Goal: Information Seeking & Learning: Learn about a topic

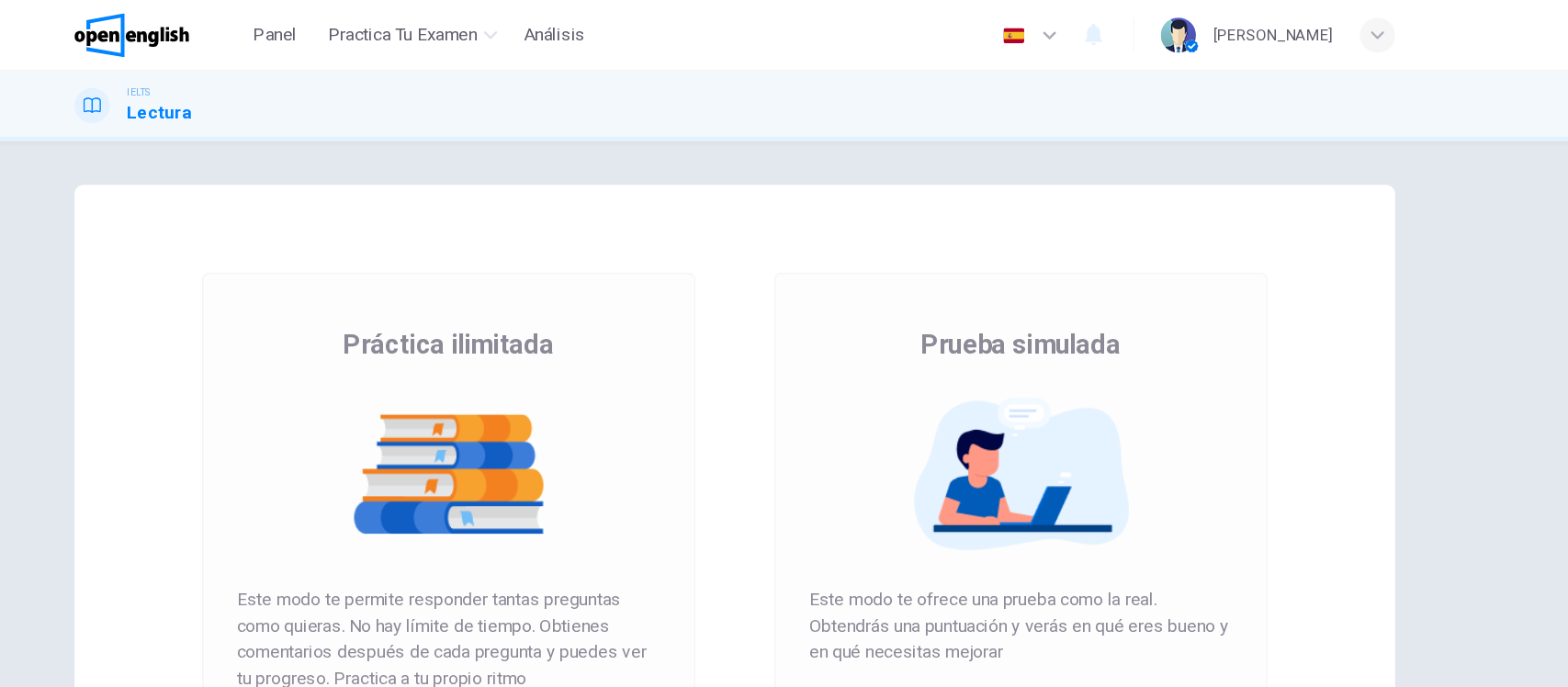
scroll to position [200, 0]
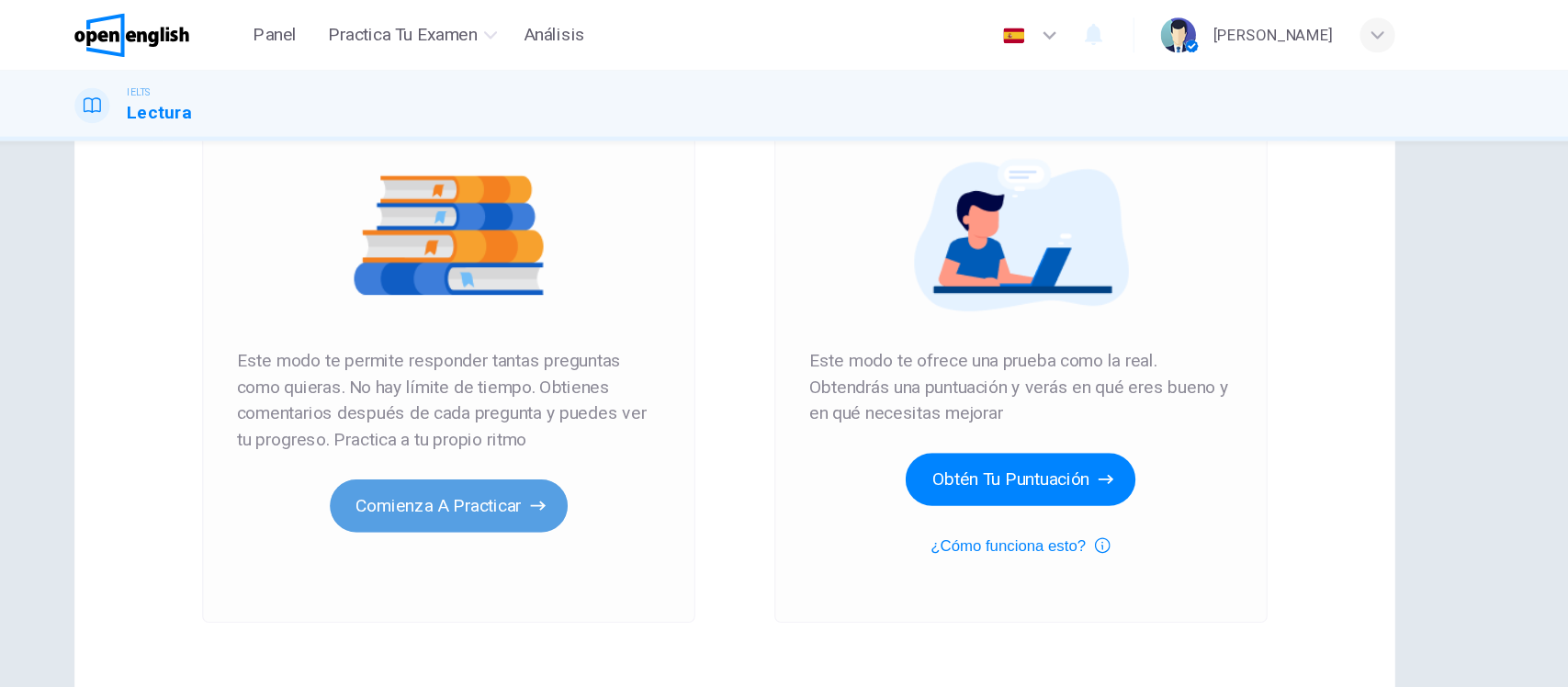
click at [532, 426] on button "Comienza a practicar" at bounding box center [545, 423] width 199 height 44
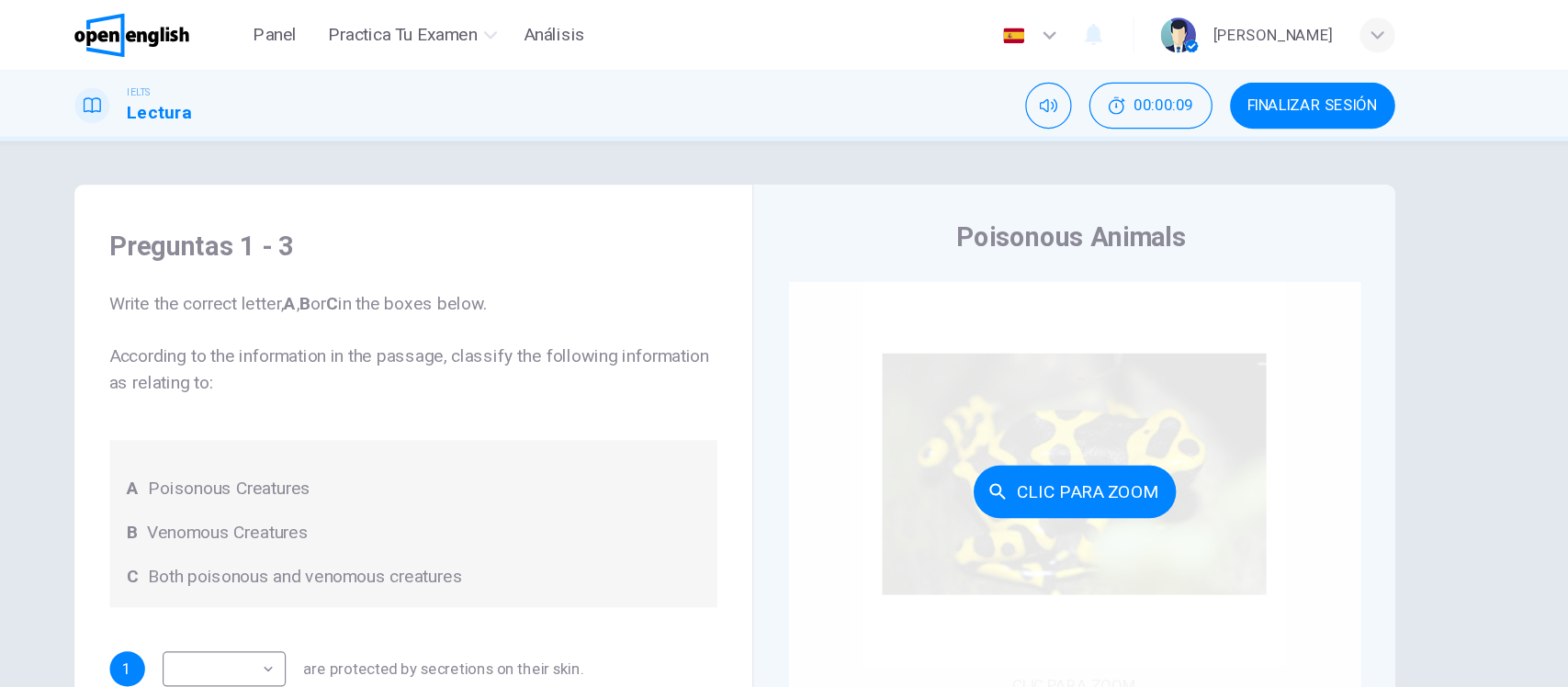
click at [845, 264] on div "Clic para zoom" at bounding box center [1068, 410] width 478 height 350
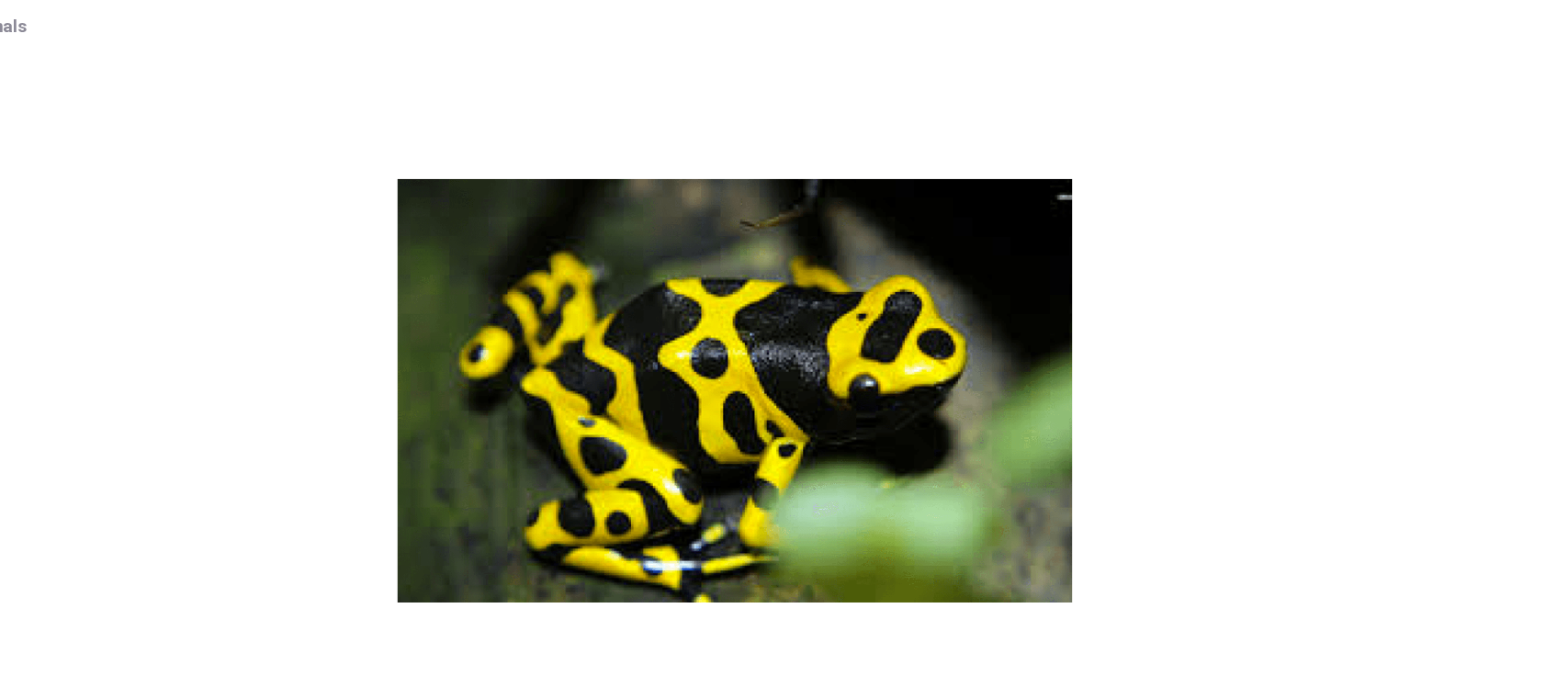
click at [265, 198] on img at bounding box center [784, 349] width 1476 height 563
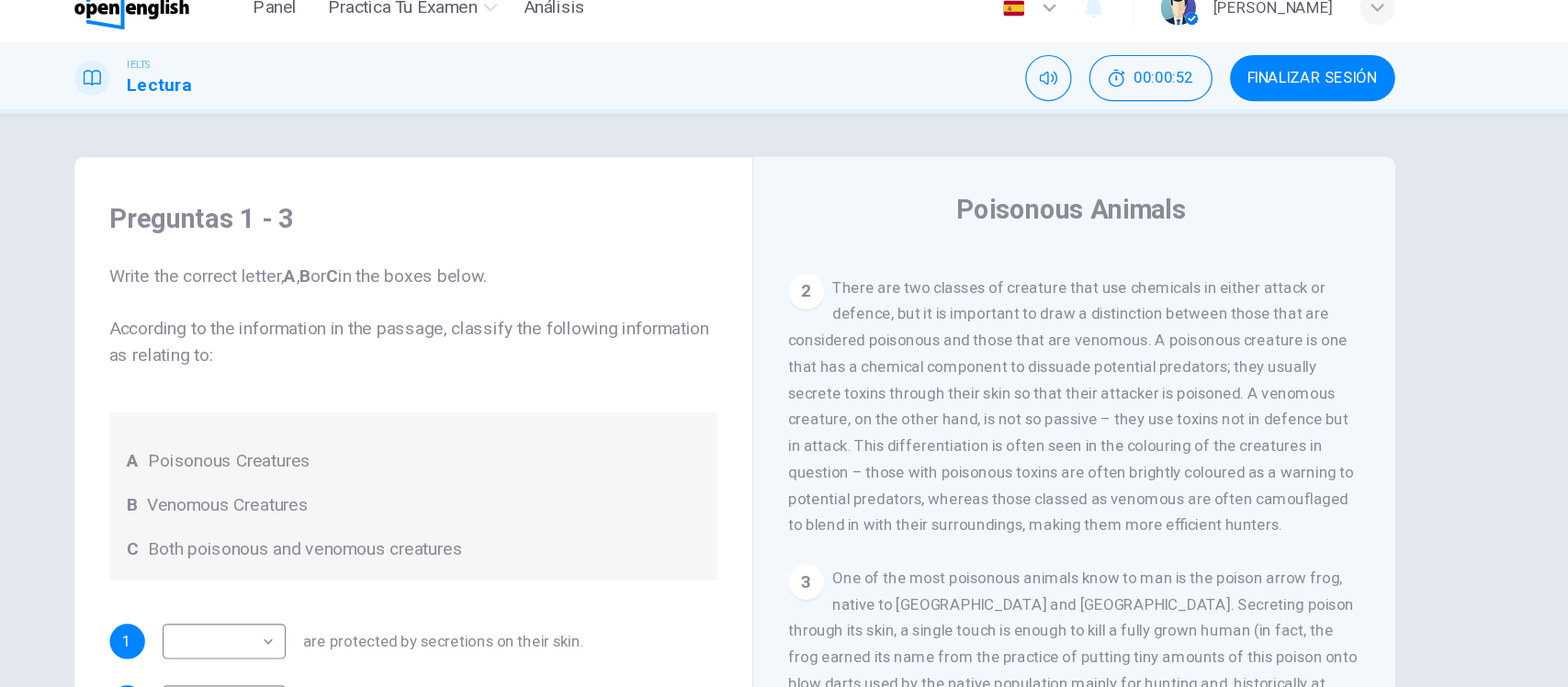
scroll to position [504, 0]
click at [418, 537] on div "Preguntas 1 - 3 Write the correct letter, A , B or C in the boxes below. Accord…" at bounding box center [516, 434] width 536 height 522
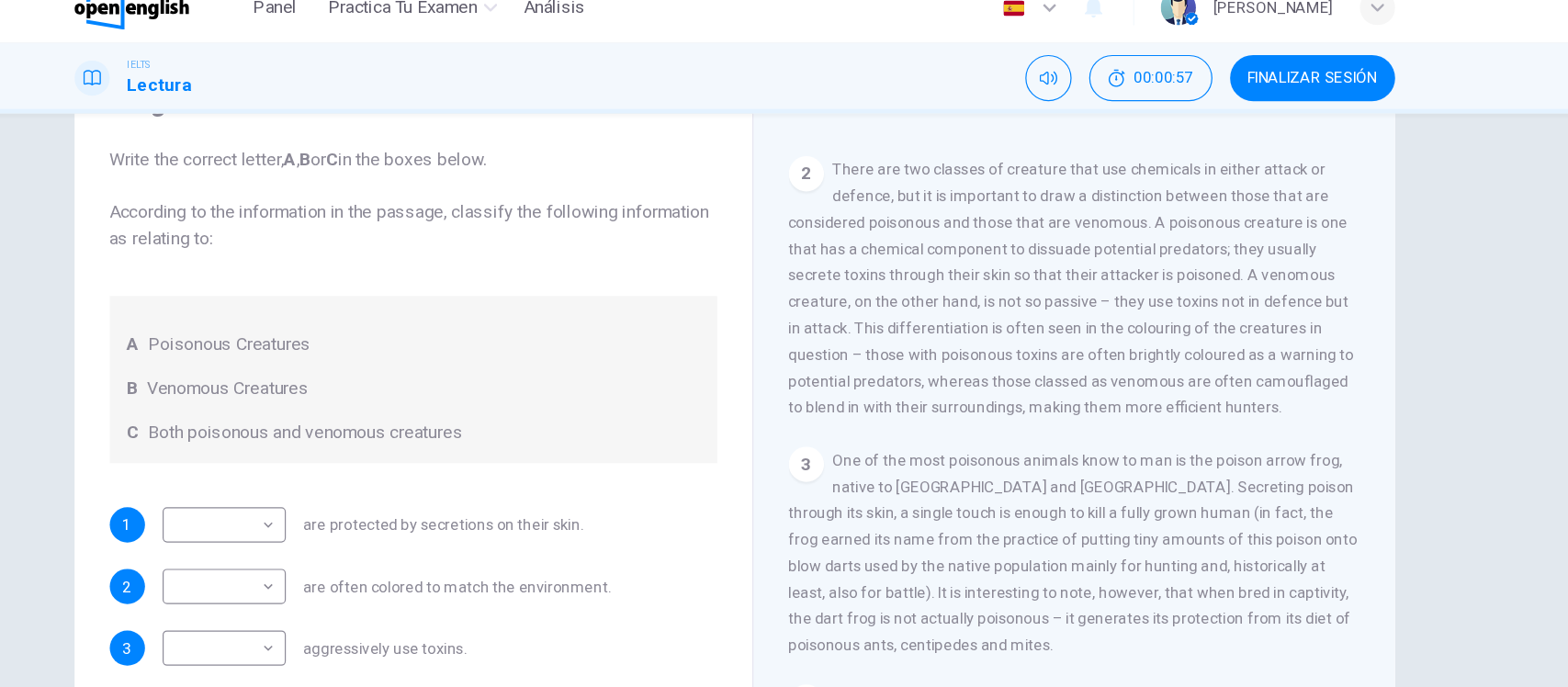
scroll to position [98, 0]
click at [973, 444] on span "One of the most poisonous animals know to man is the poison arrow frog, native …" at bounding box center [1067, 483] width 475 height 169
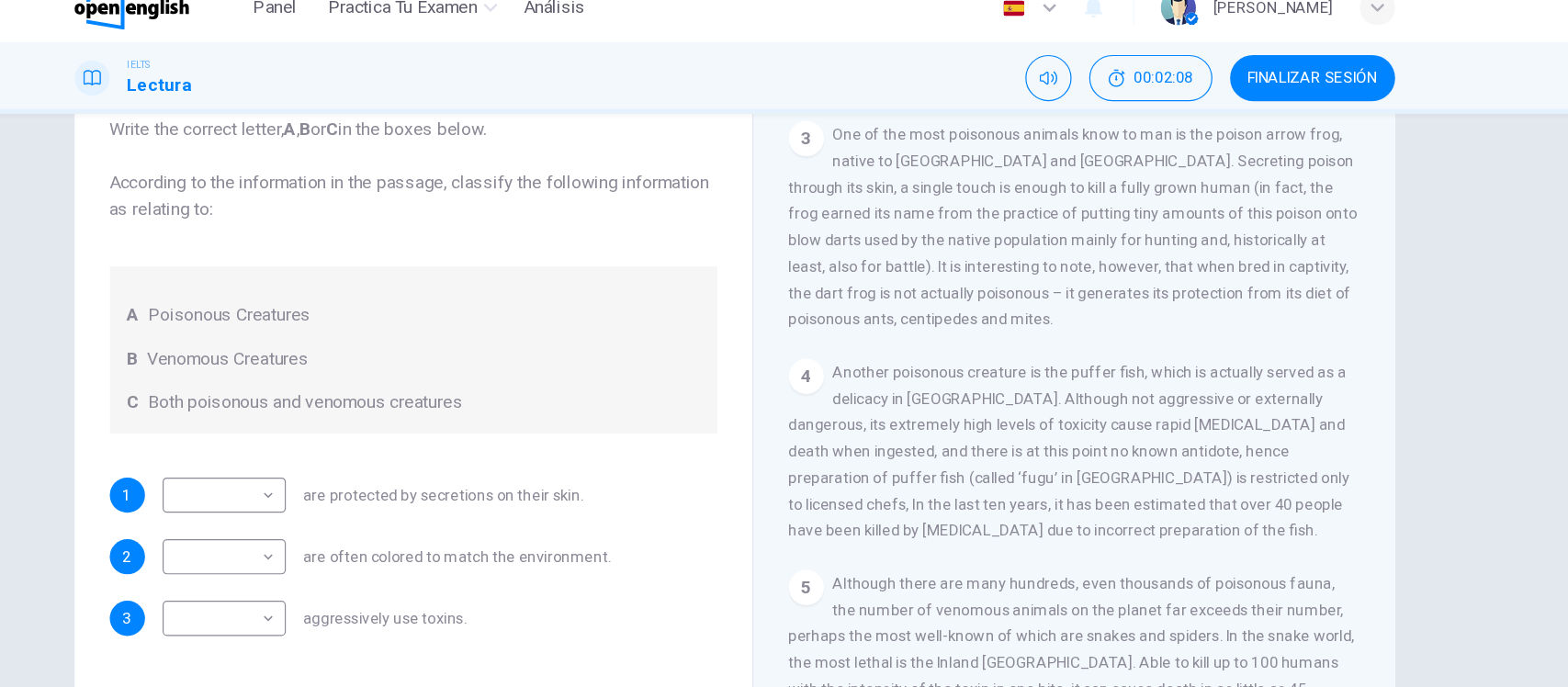
scroll to position [754, 0]
click at [1107, 393] on span "Another poisonous creature is the puffer fish, which is actually served as a de…" at bounding box center [1064, 396] width 468 height 147
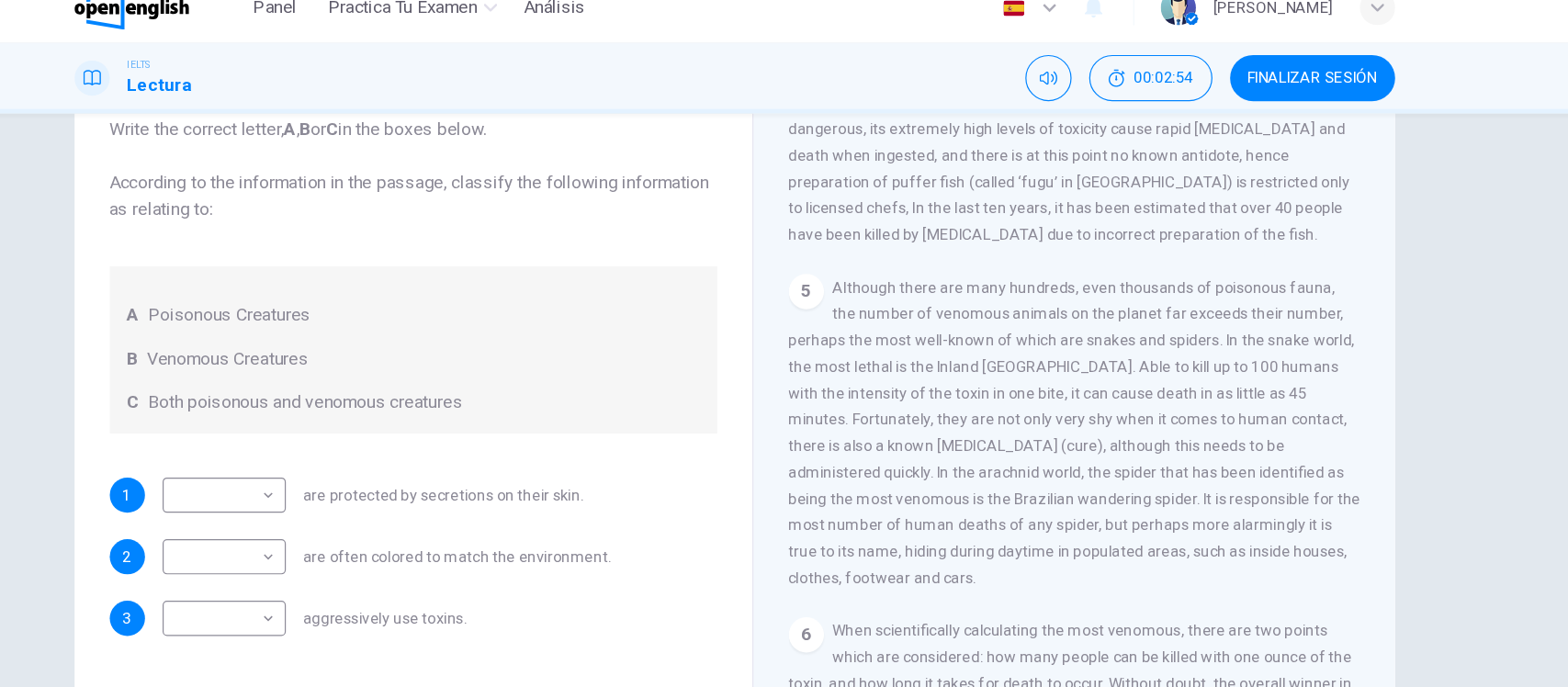
scroll to position [999, 0]
click at [1084, 389] on span "Although there are many hundreds, even thousands of poisonous fauna, the number…" at bounding box center [1068, 383] width 478 height 257
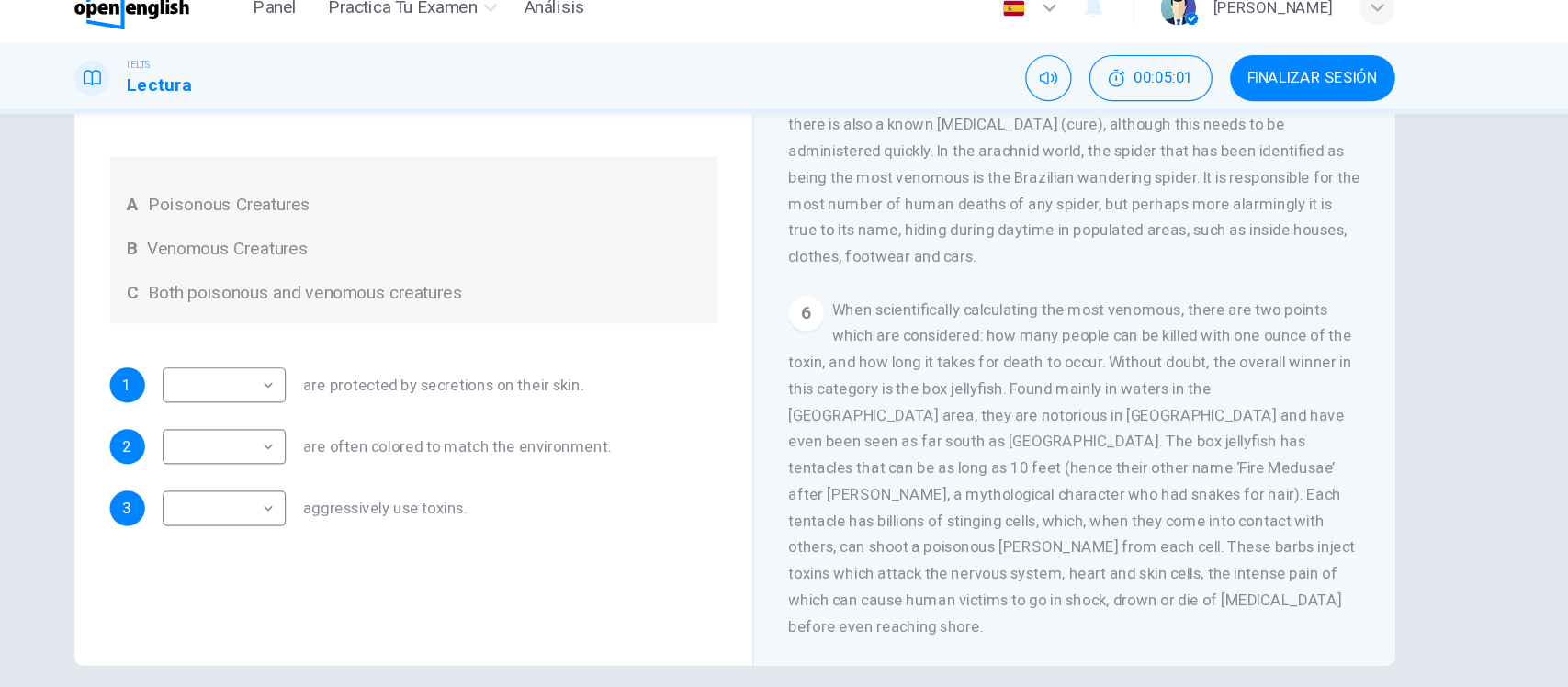
scroll to position [215, 0]
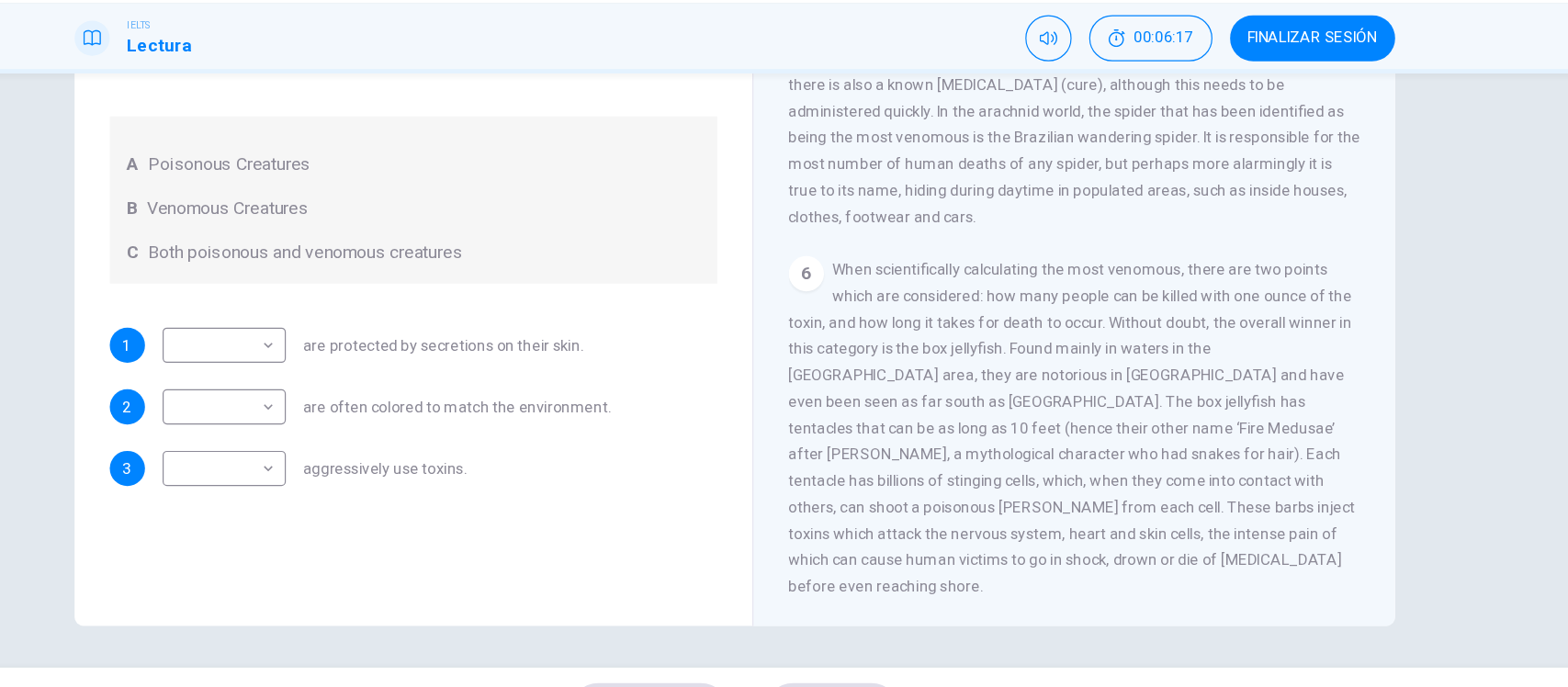
click at [1162, 290] on span "When scientifically calculating the most venomous, there are two points which a…" at bounding box center [1066, 413] width 473 height 279
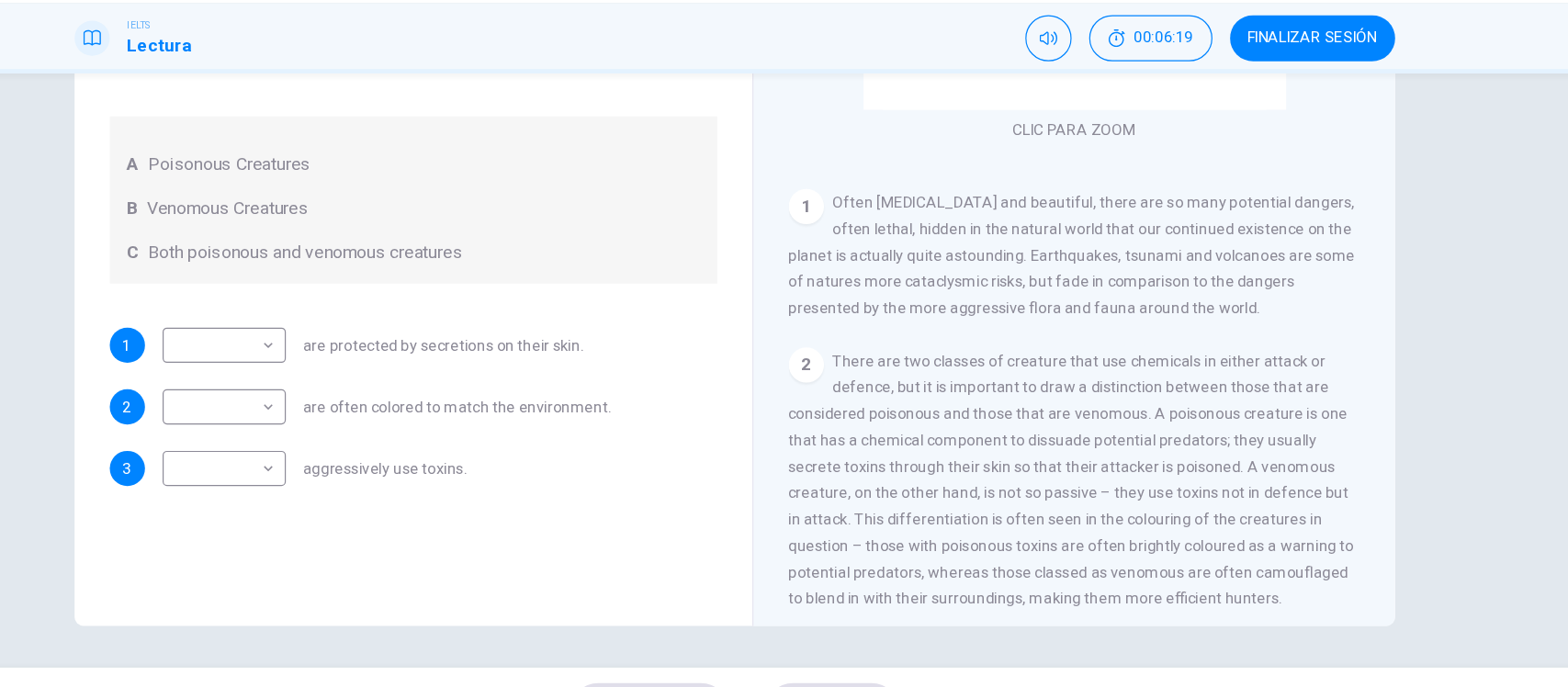
scroll to position [200, 0]
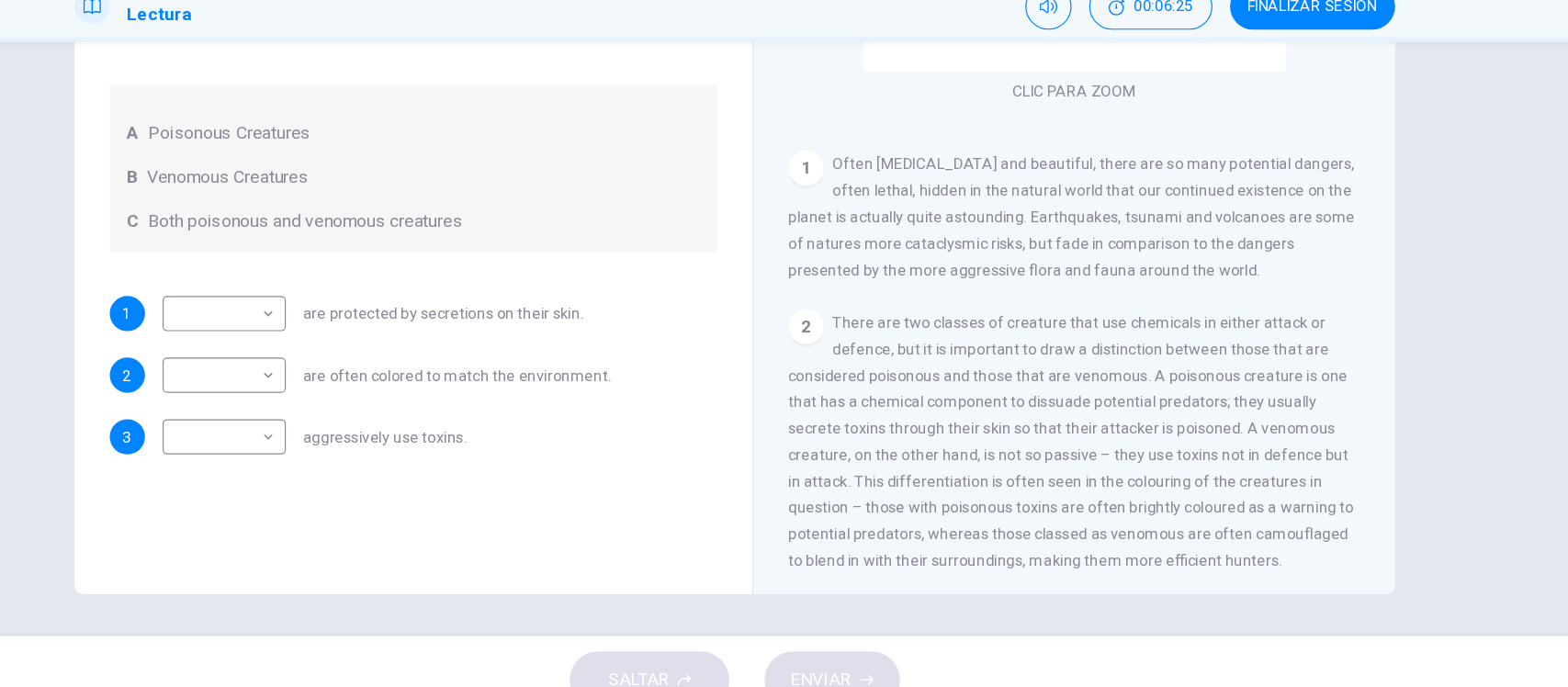
click at [991, 287] on span "Often [MEDICAL_DATA] and beautiful, there are so many potential dangers, often …" at bounding box center [1066, 264] width 473 height 103
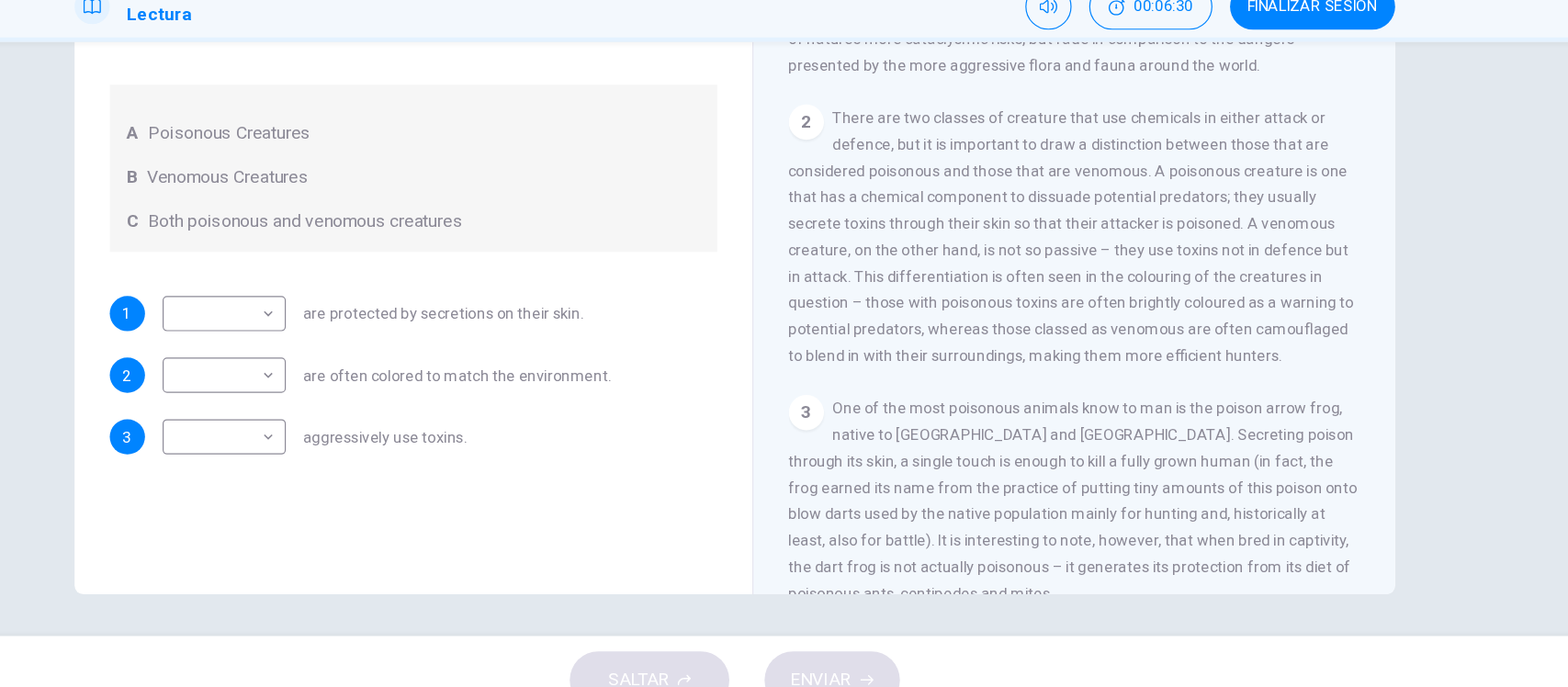
scroll to position [387, 0]
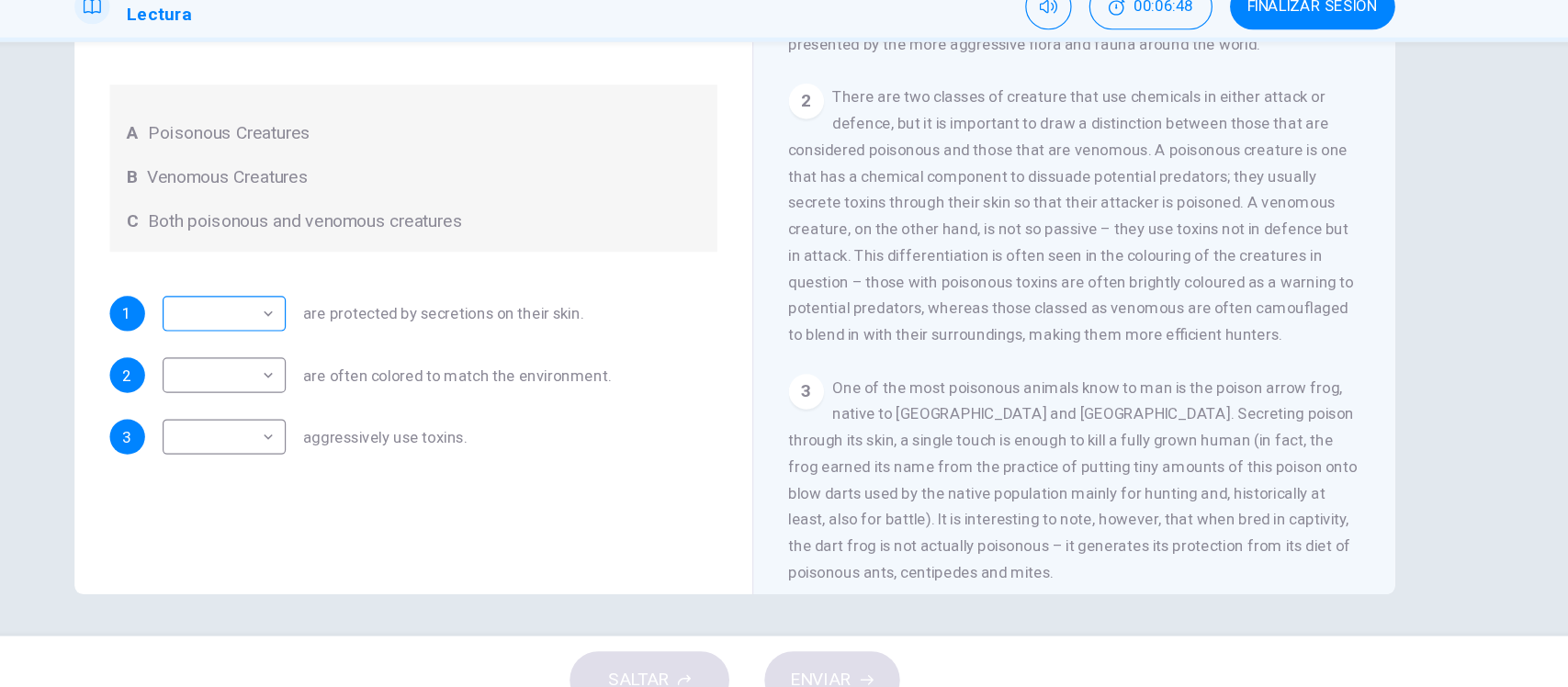
click at [189, 255] on body "Este sitio utiliza cookies, como se explica en nuestra Política de Privacidad .…" at bounding box center [784, 343] width 1568 height 687
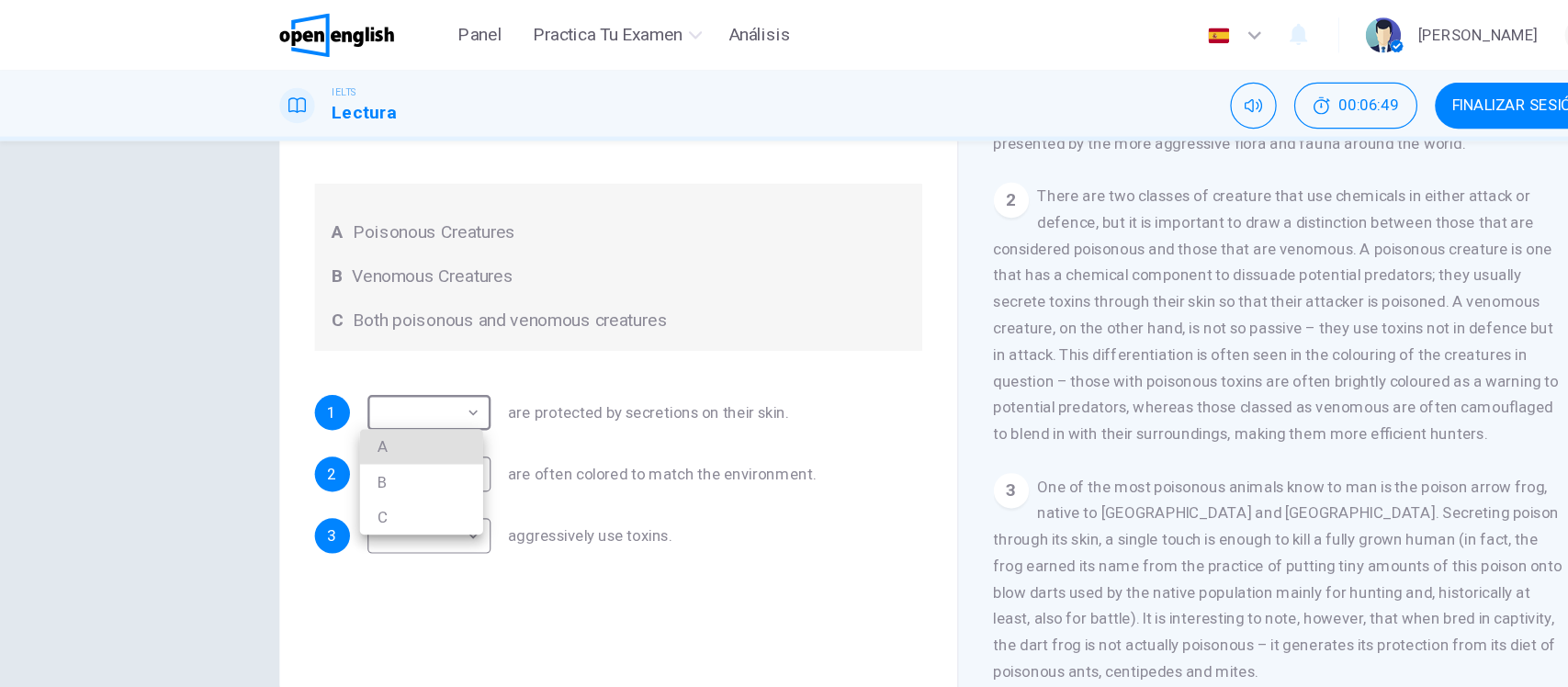
click at [323, 366] on li "A" at bounding box center [351, 374] width 103 height 30
type input "*"
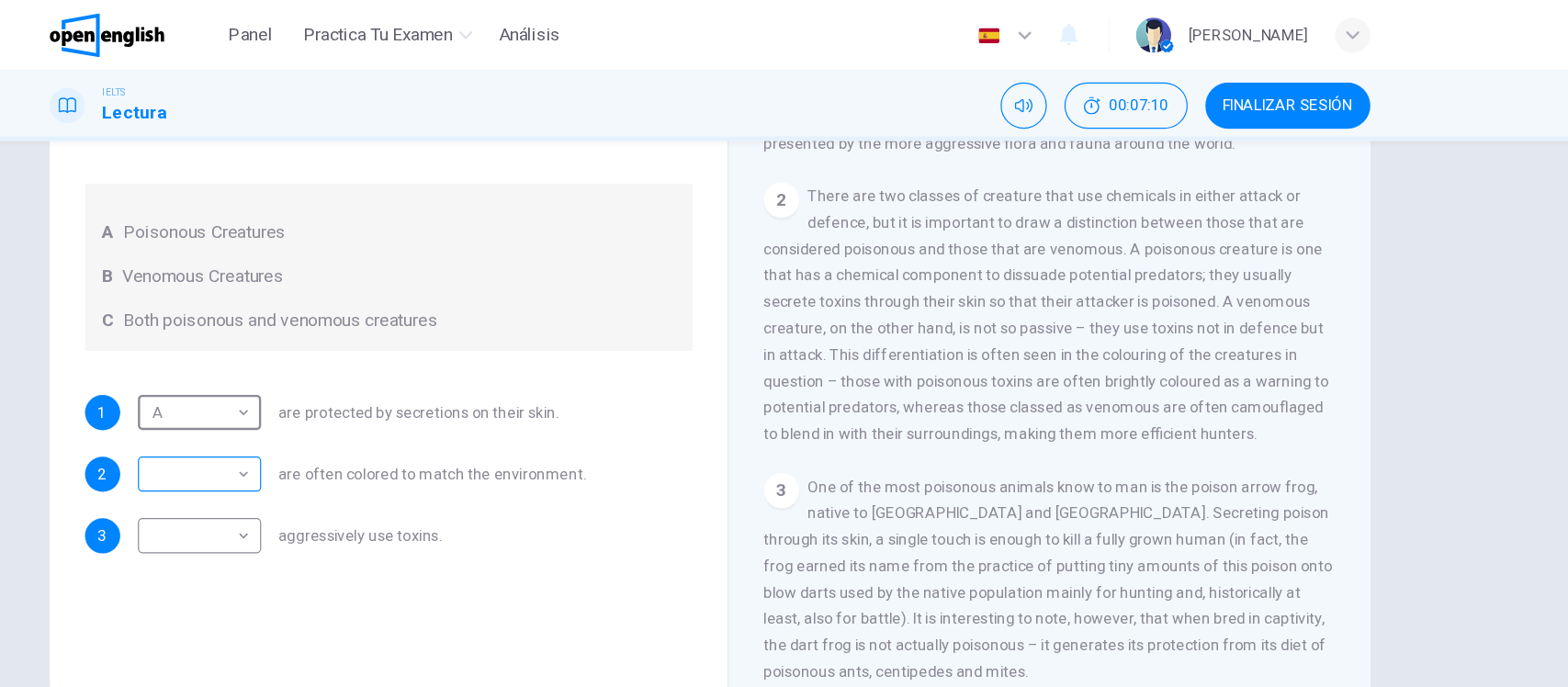
click at [146, 388] on body "Este sitio utiliza cookies, como se explica en nuestra Política de Privacidad .…" at bounding box center [784, 343] width 1568 height 687
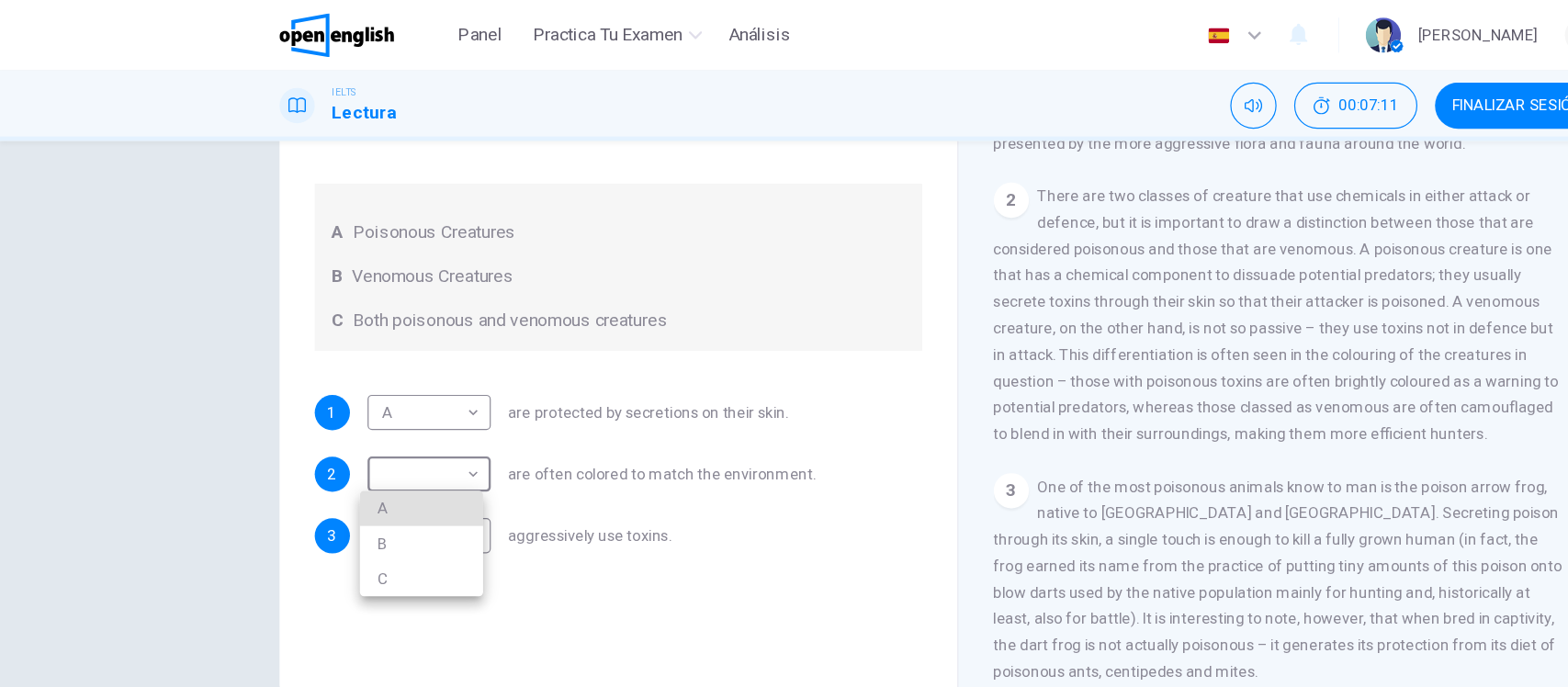
click at [318, 448] on li "B" at bounding box center [351, 454] width 103 height 30
type input "*"
click at [354, 448] on body "Este sitio utiliza cookies, como se explica en nuestra Política de Privacidad .…" at bounding box center [784, 343] width 1568 height 687
click at [361, 524] on li "C" at bounding box center [351, 535] width 103 height 30
click at [148, 379] on div "Preguntas 1 - 3 Write the correct letter, A , B or C in the boxes below. Accord…" at bounding box center [784, 365] width 1568 height 497
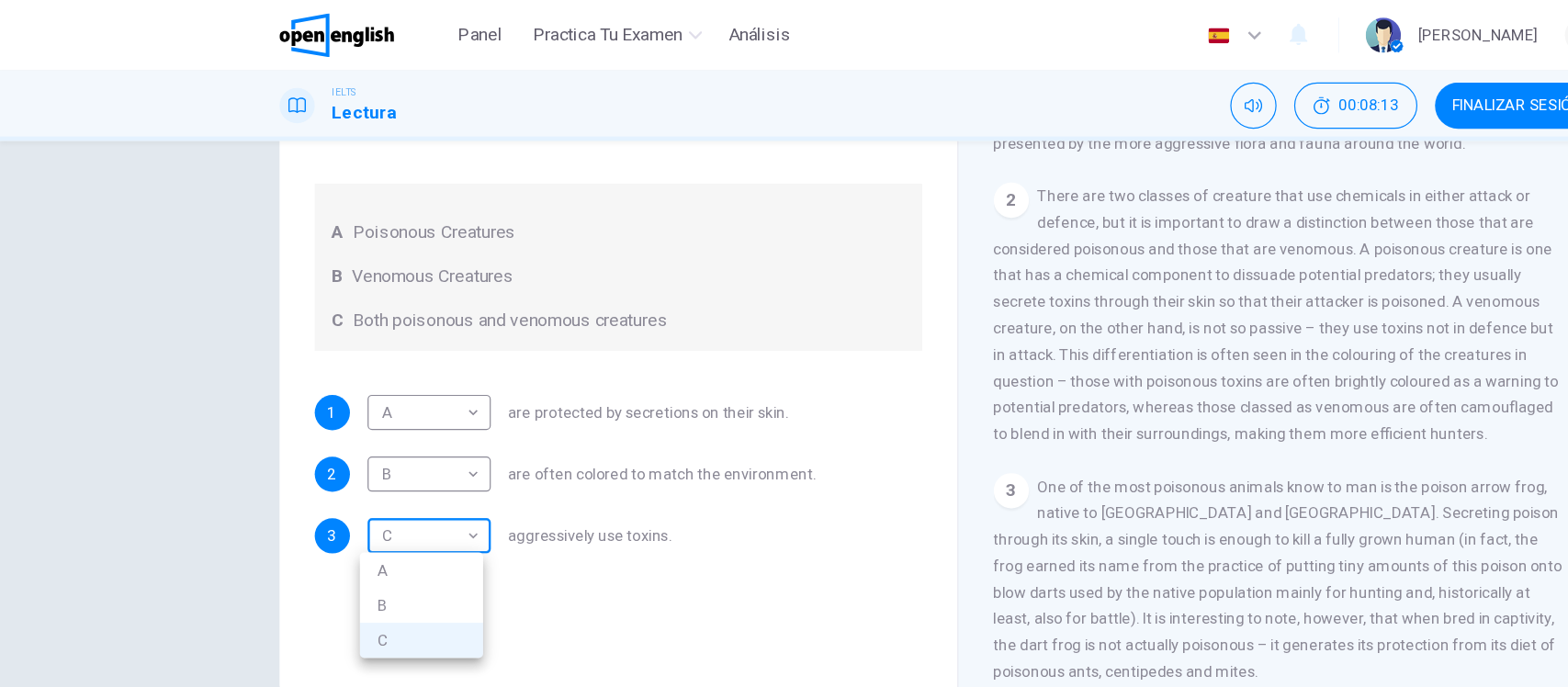
click at [176, 344] on body "Este sitio utiliza cookies, como se explica en nuestra Política de Privacidad .…" at bounding box center [784, 343] width 1568 height 687
click at [323, 501] on li "B" at bounding box center [351, 506] width 103 height 30
type input "*"
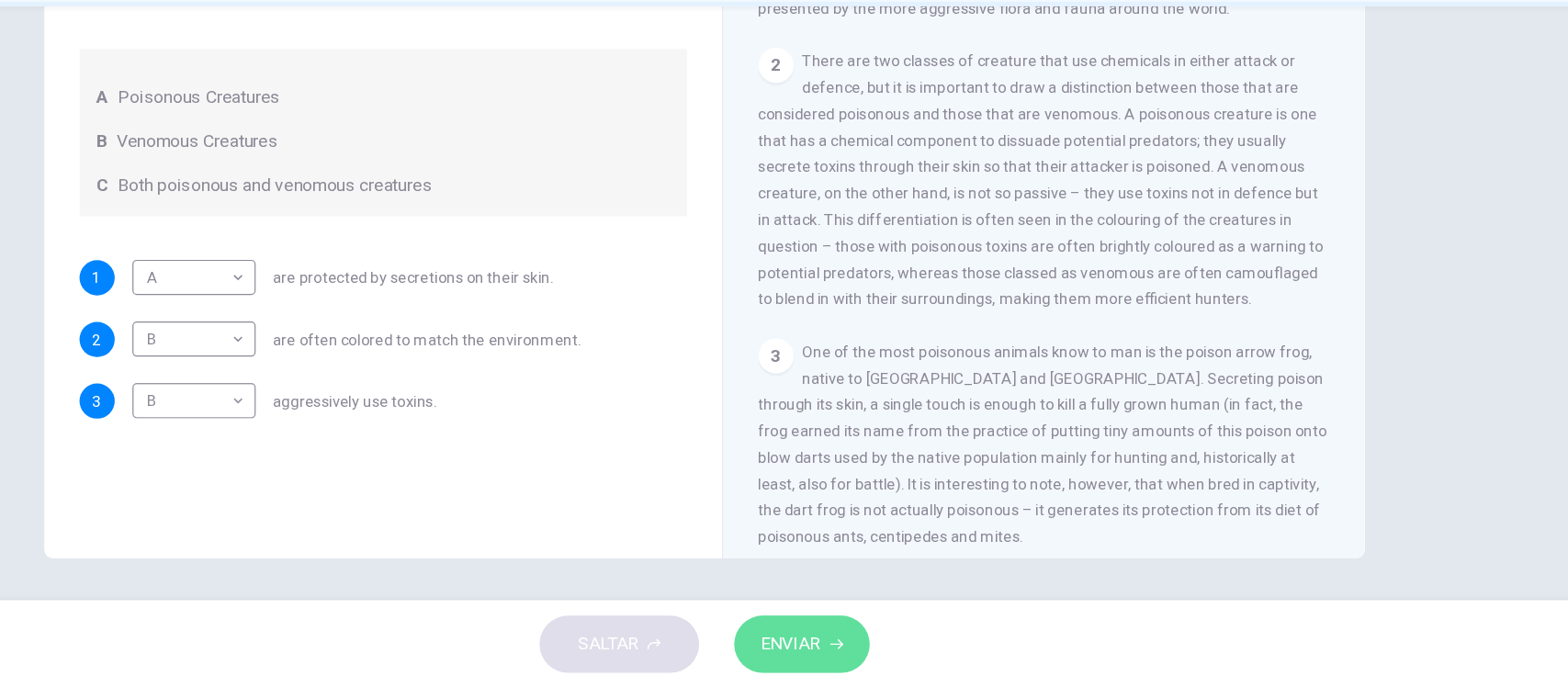
click at [870, 638] on span "ENVIAR" at bounding box center [857, 651] width 51 height 26
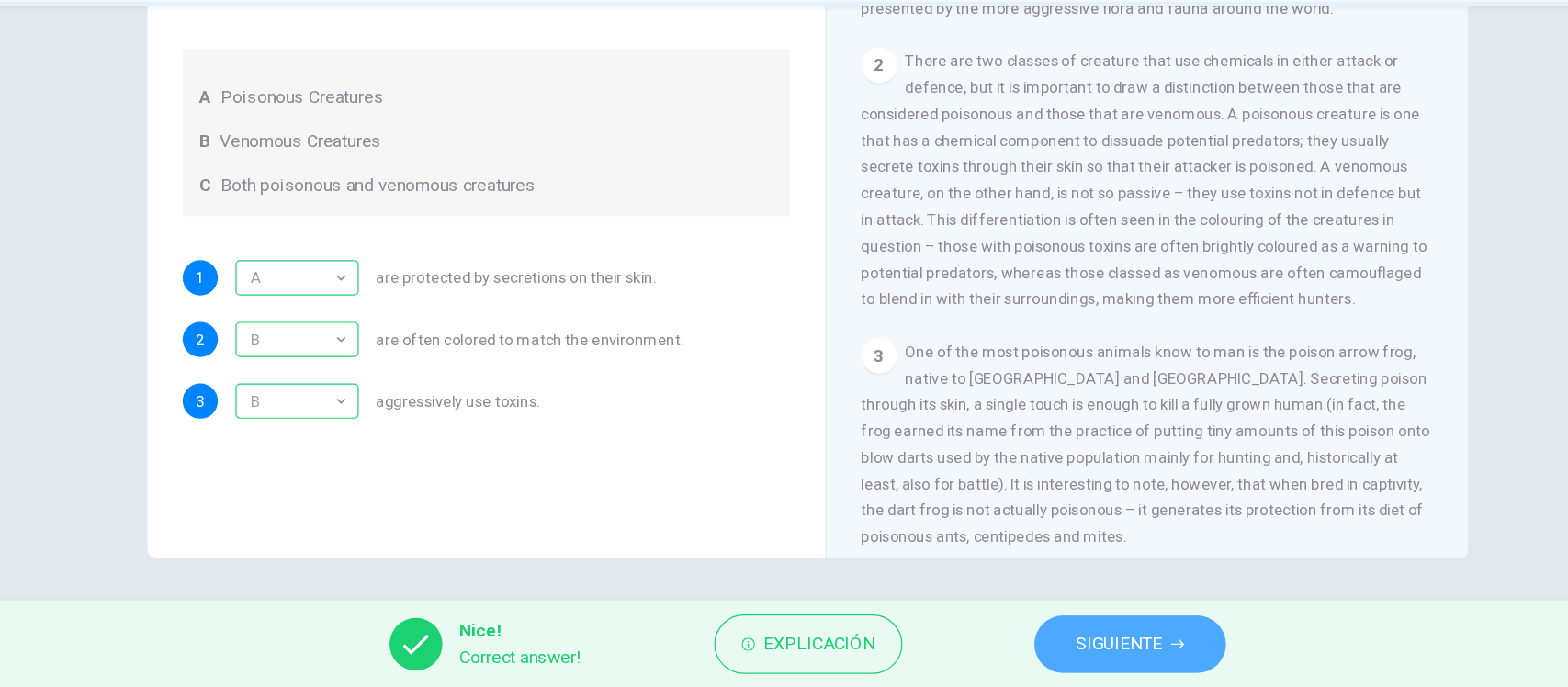
click at [1010, 647] on span "SIGUIENTE" at bounding box center [1044, 651] width 72 height 26
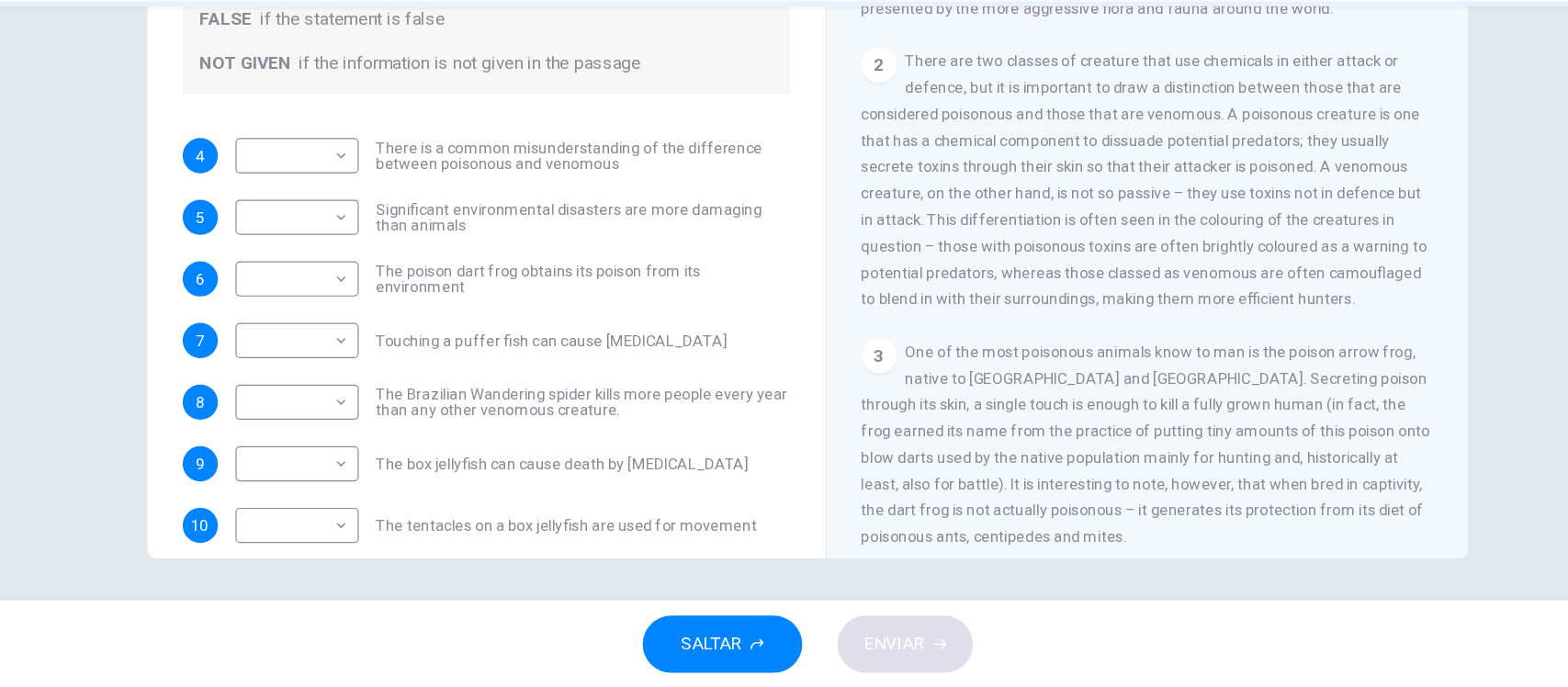
scroll to position [103, 0]
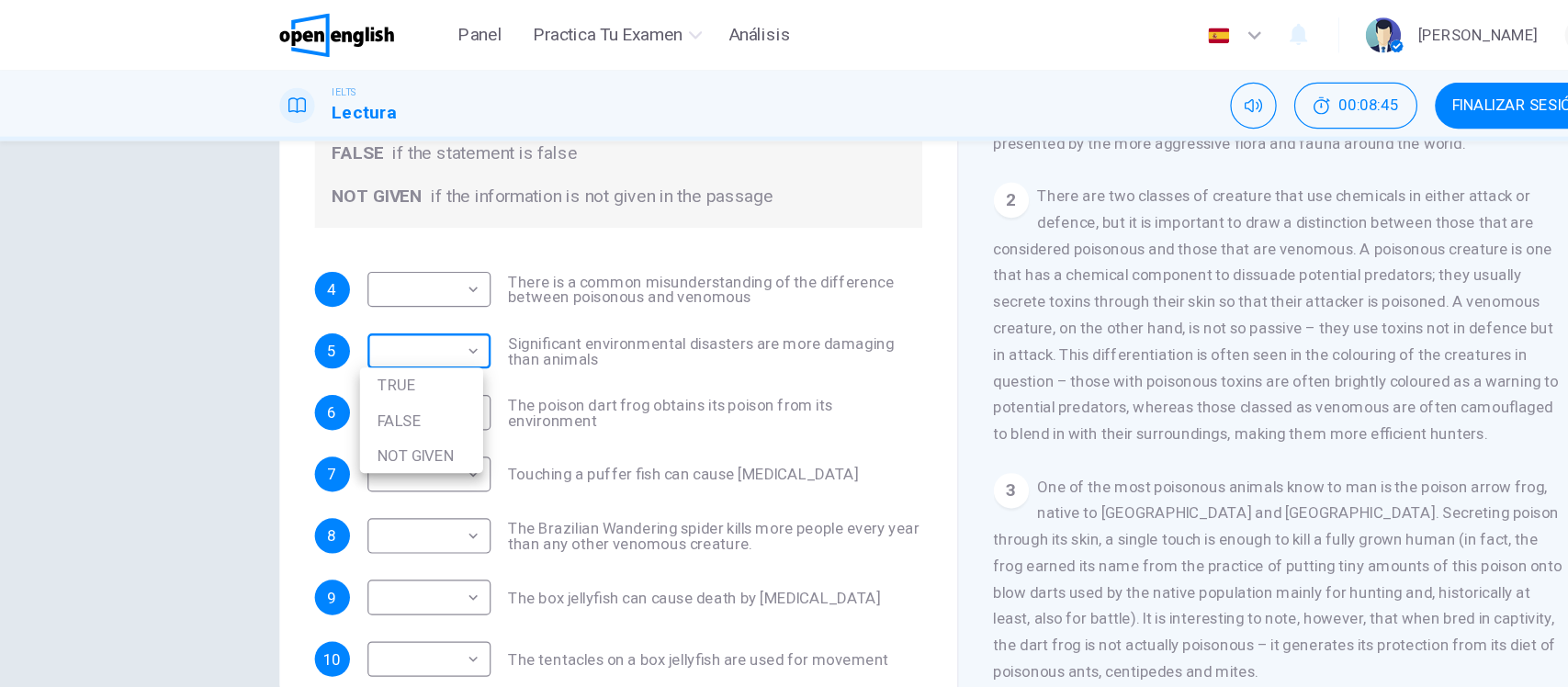
click at [229, 179] on body "Este sitio utiliza cookies, como se explica en nuestra Política de Privacidad .…" at bounding box center [784, 343] width 1568 height 687
click at [321, 321] on li "TRUE" at bounding box center [351, 322] width 103 height 30
type input "****"
click at [184, 299] on div "Preguntas 4 - 10 Do the following statements agree with the information given i…" at bounding box center [784, 365] width 1568 height 497
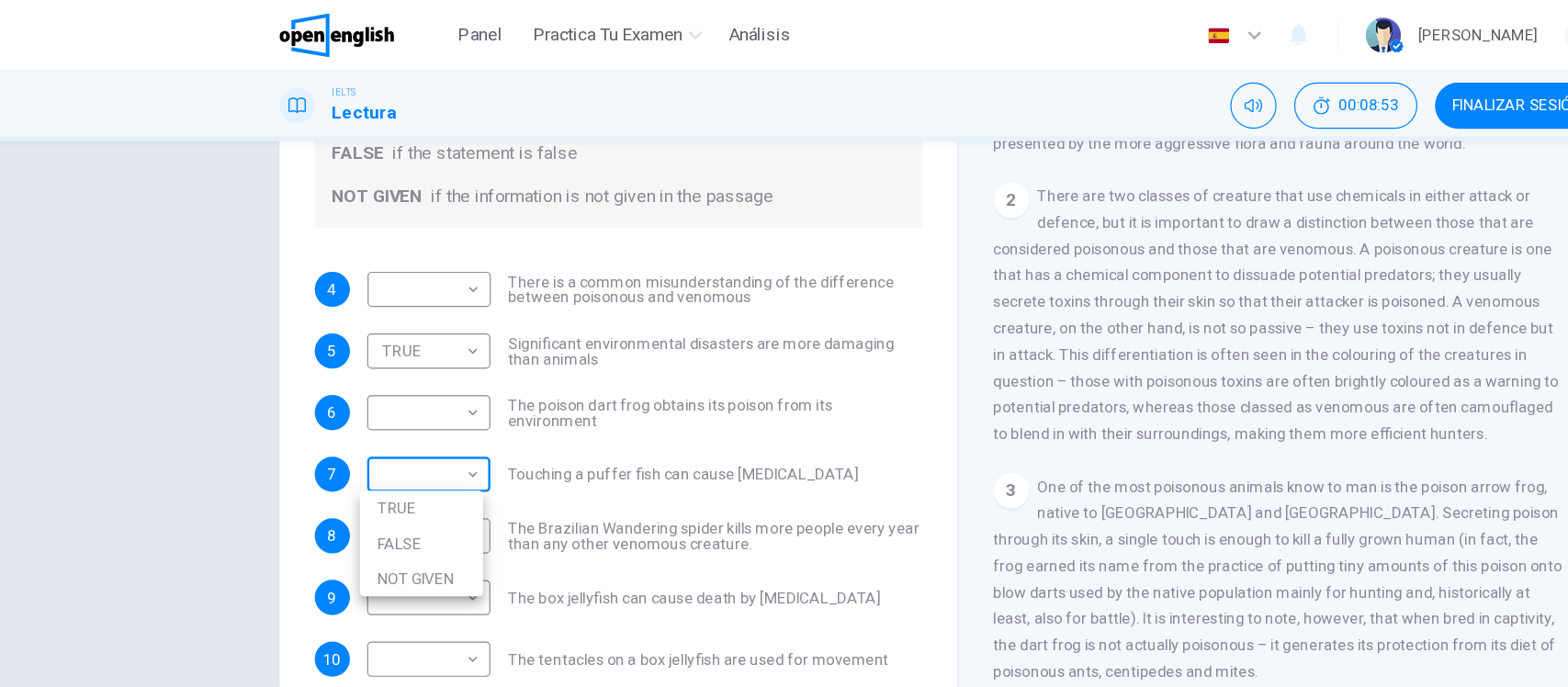
click at [242, 279] on body "Este sitio utiliza cookies, como se explica en nuestra Política de Privacidad .…" at bounding box center [784, 343] width 1568 height 687
click at [326, 473] on li "NOT GIVEN" at bounding box center [351, 484] width 103 height 30
click at [321, 385] on body "Este sitio utiliza cookies, como se explica en nuestra Política de Privacidad .…" at bounding box center [784, 343] width 1568 height 687
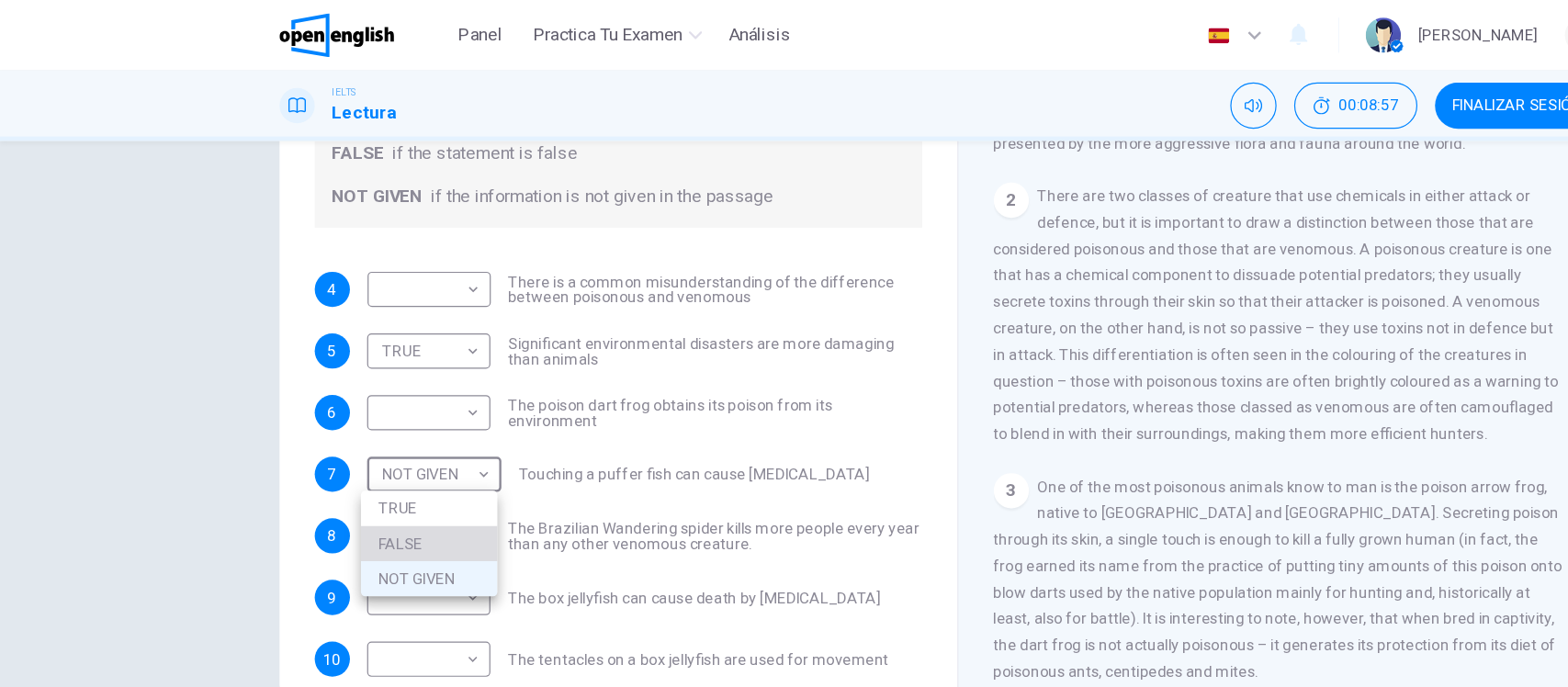
click at [328, 453] on li "FALSE" at bounding box center [358, 454] width 114 height 30
type input "*****"
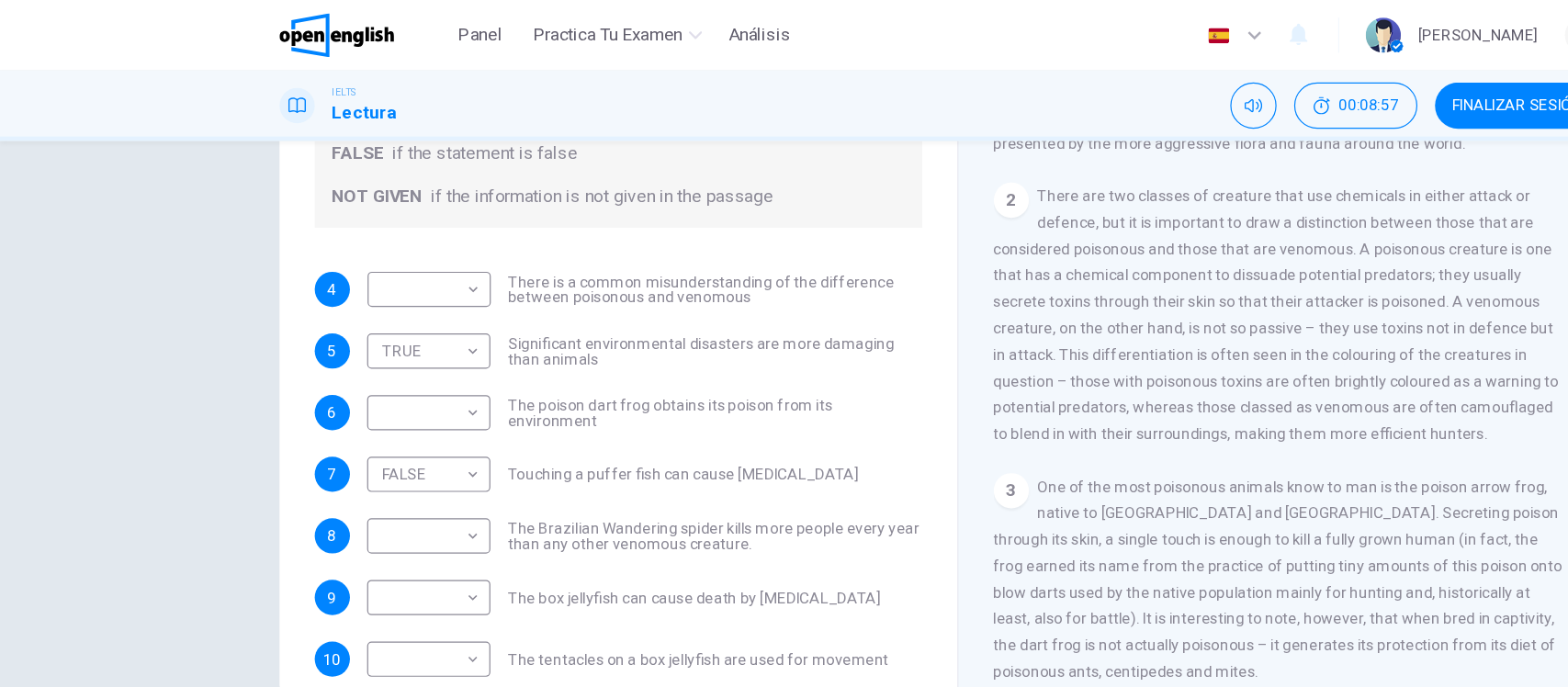
click at [182, 348] on div "Preguntas 4 - 10 Do the following statements agree with the information given i…" at bounding box center [784, 365] width 1568 height 497
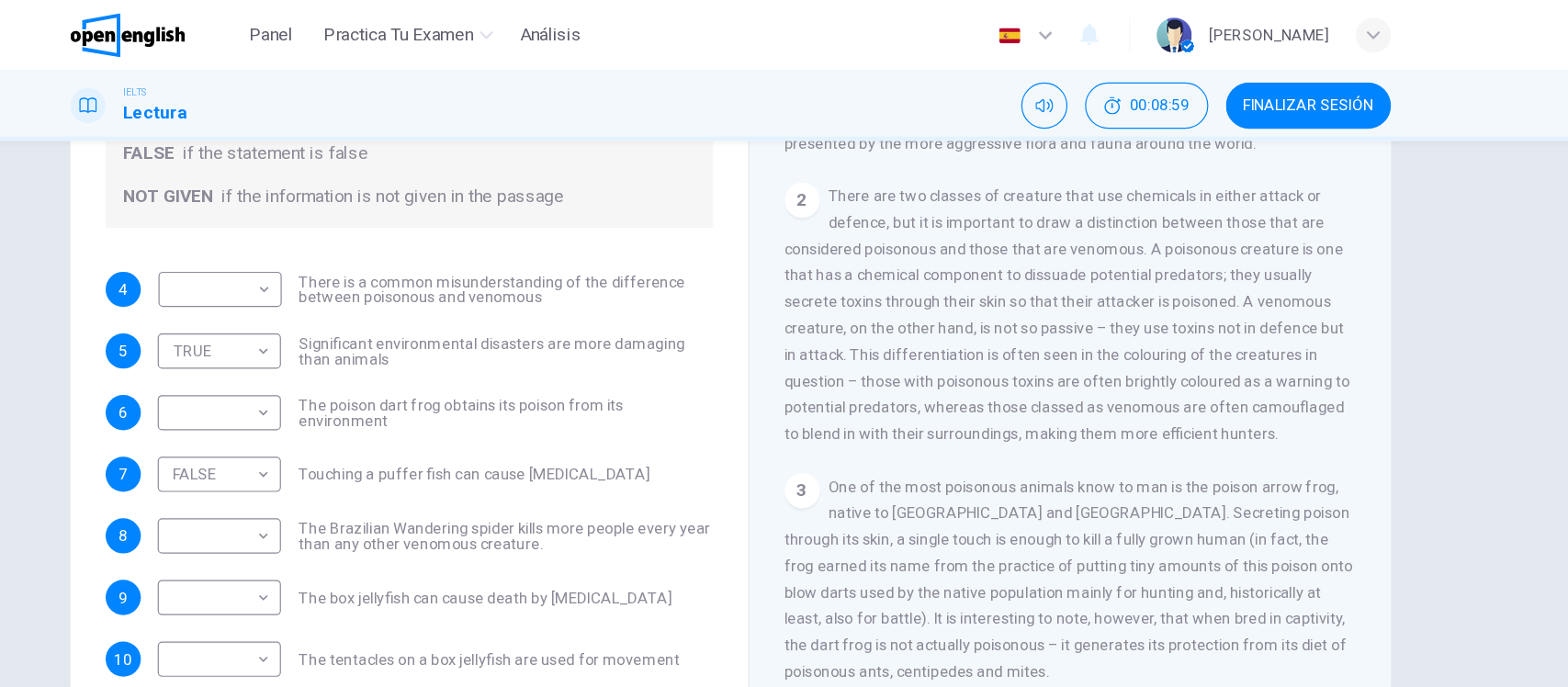
scroll to position [125, 0]
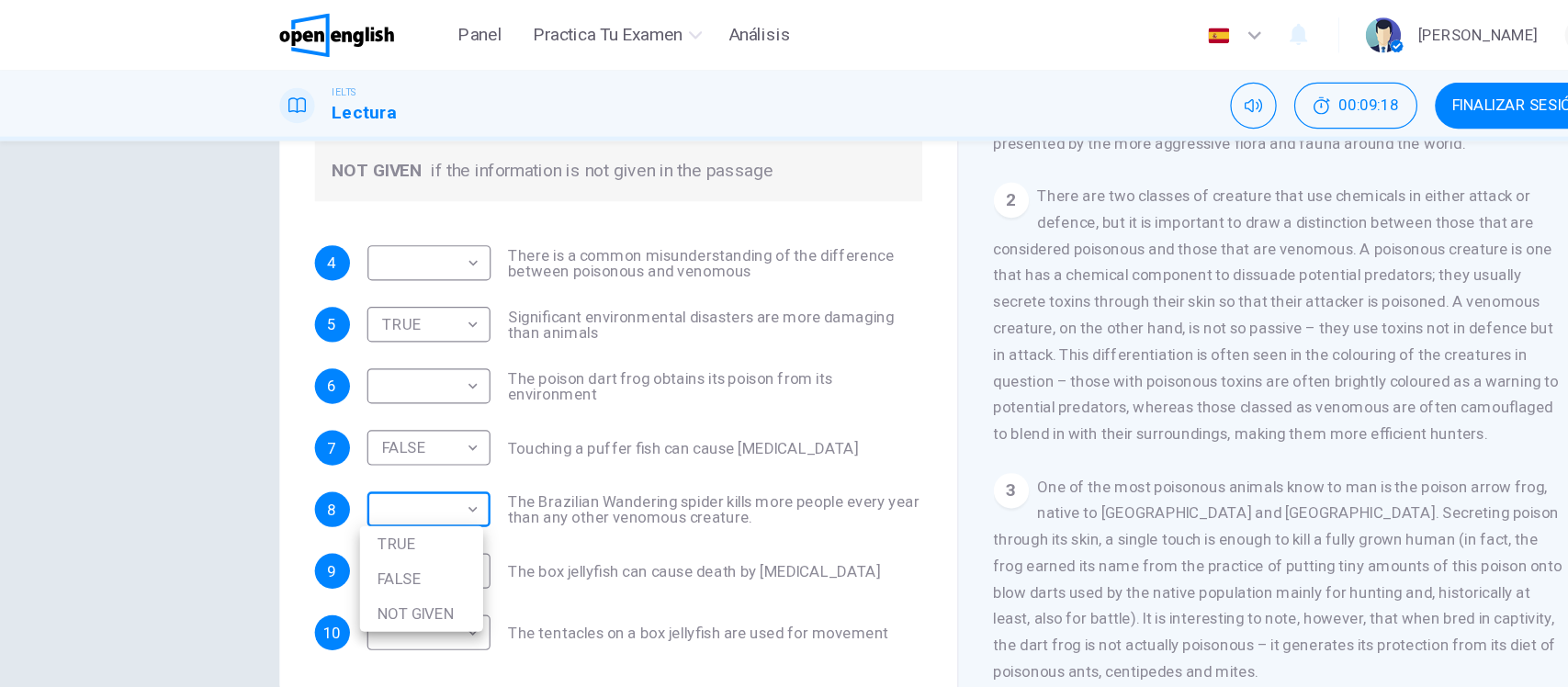
click at [196, 326] on body "Este sitio utiliza cookies, como se explica en nuestra Política de Privacidad .…" at bounding box center [784, 343] width 1568 height 687
click at [344, 456] on li "TRUE" at bounding box center [351, 454] width 103 height 30
type input "****"
click at [158, 363] on div "Preguntas 4 - 10 Do the following statements agree with the information given i…" at bounding box center [784, 365] width 1568 height 497
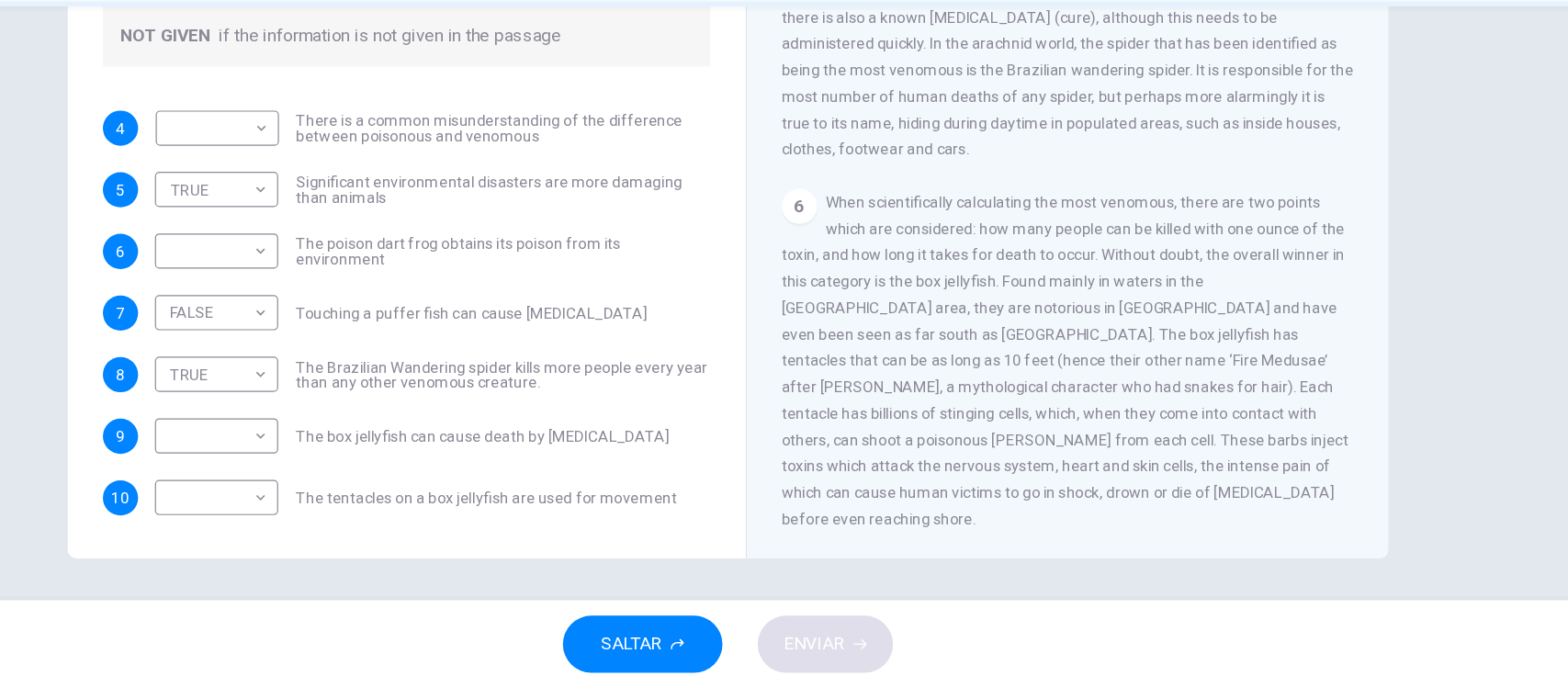
scroll to position [1237, 0]
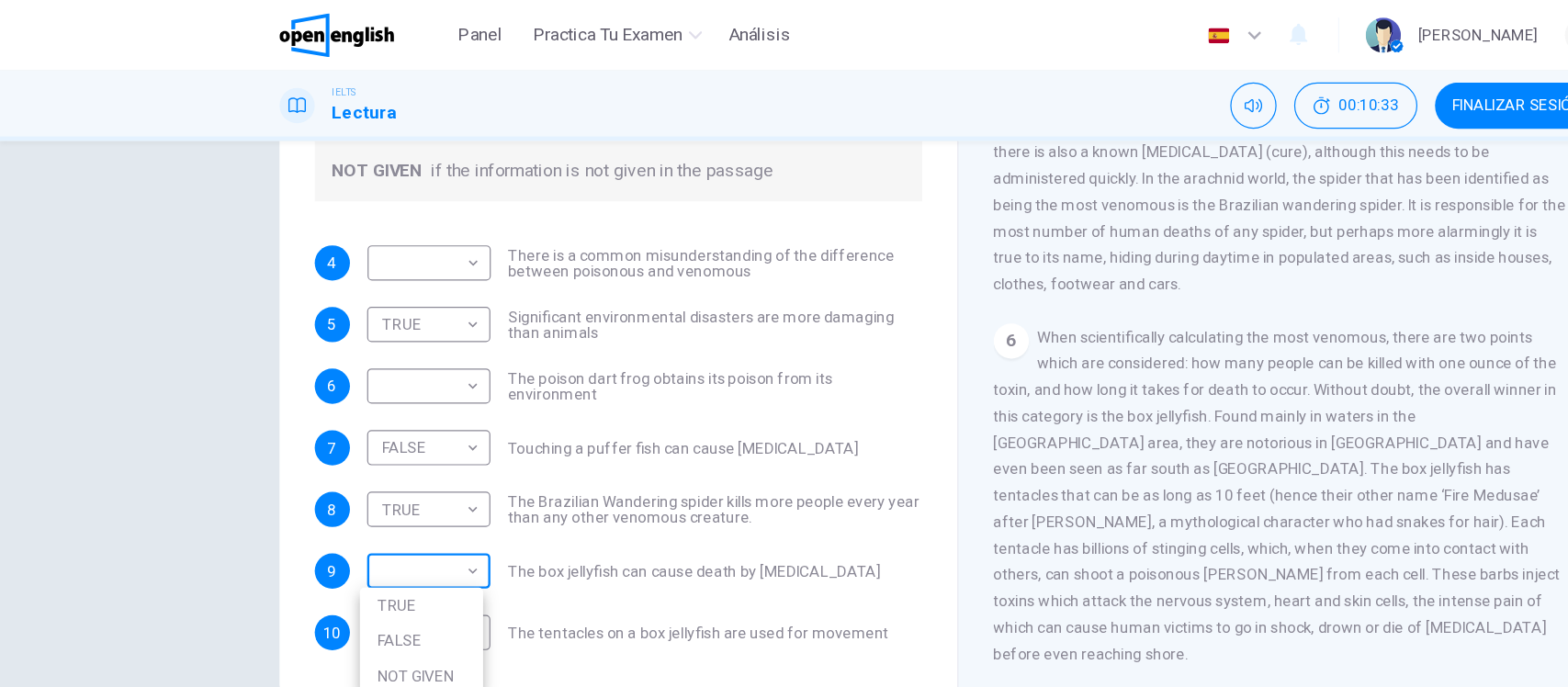
click at [185, 357] on body "Este sitio utiliza cookies, como se explica en nuestra Política de Privacidad .…" at bounding box center [784, 343] width 1568 height 687
click at [329, 499] on li "TRUE" at bounding box center [351, 506] width 103 height 30
type input "****"
click at [95, 412] on div "Preguntas 4 - 10 Do the following statements agree with the information given i…" at bounding box center [784, 365] width 1568 height 497
click at [247, 413] on body "Este sitio utiliza cookies, como se explica en nuestra Política de Privacidad .…" at bounding box center [784, 343] width 1568 height 687
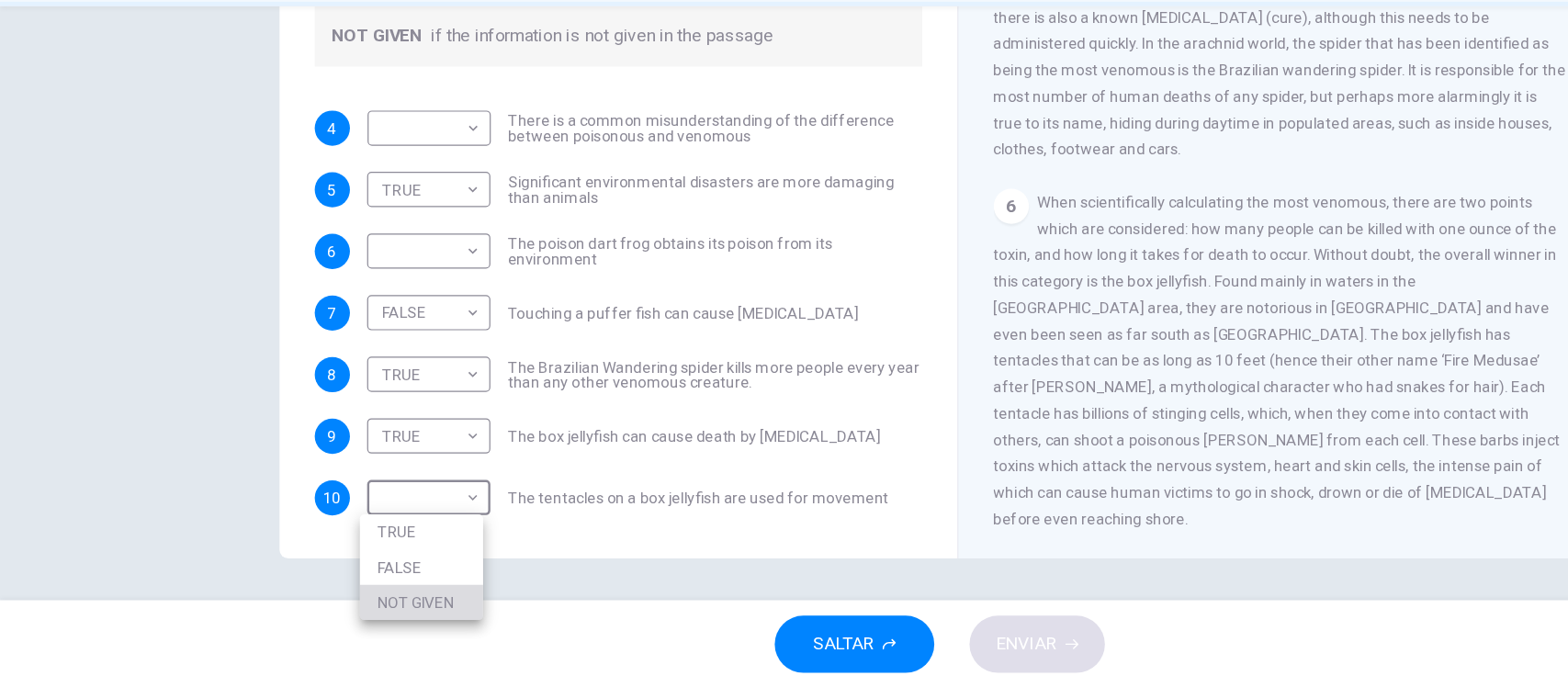
click at [328, 612] on li "NOT GIVEN" at bounding box center [351, 616] width 103 height 30
type input "*********"
click at [185, 340] on div "Preguntas 4 - 10 Do the following statements agree with the information given i…" at bounding box center [784, 365] width 1568 height 497
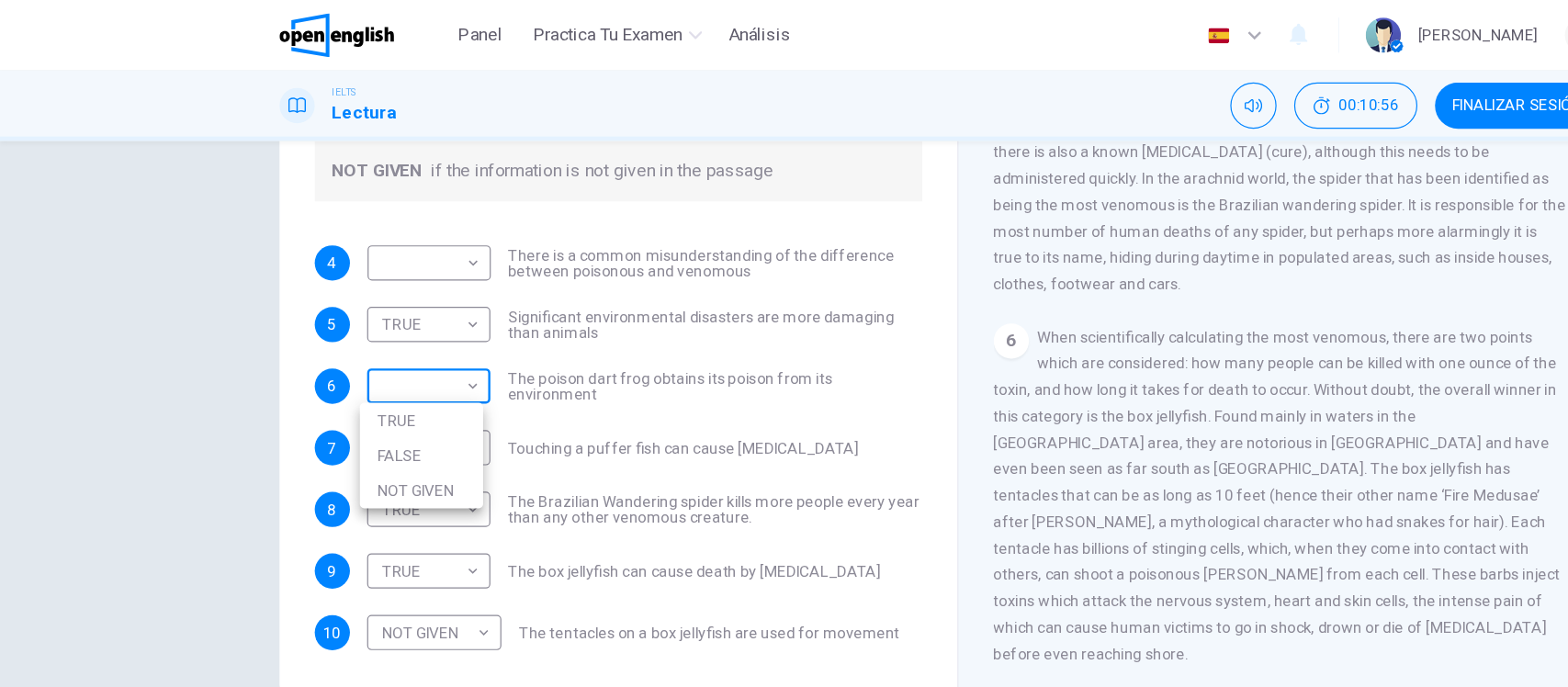
click at [158, 214] on body "Este sitio utiliza cookies, como se explica en nuestra Política de Privacidad .…" at bounding box center [784, 343] width 1568 height 687
click at [339, 381] on li "FALSE" at bounding box center [351, 381] width 103 height 30
type input "*****"
click at [160, 215] on div "Preguntas 4 - 10 Do the following statements agree with the information given i…" at bounding box center [784, 365] width 1568 height 497
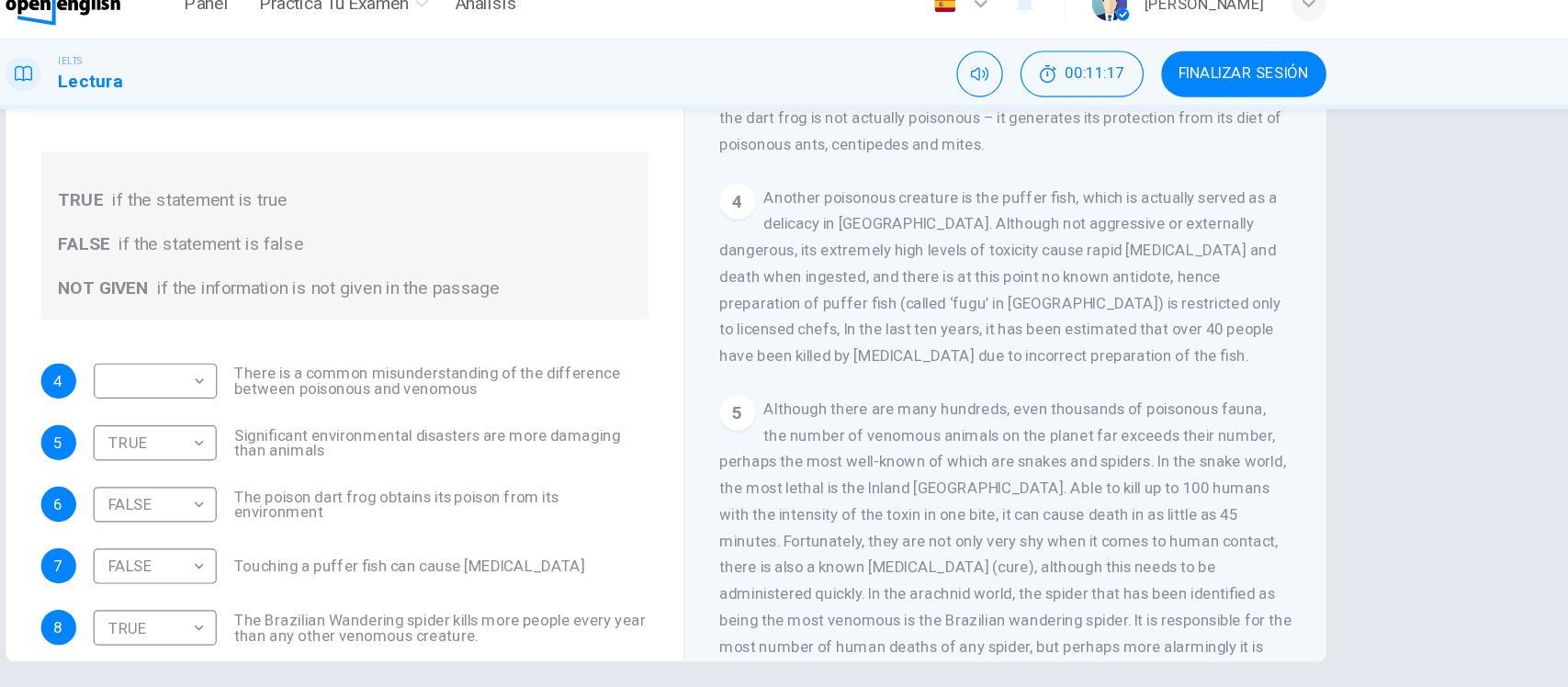
scroll to position [791, 0]
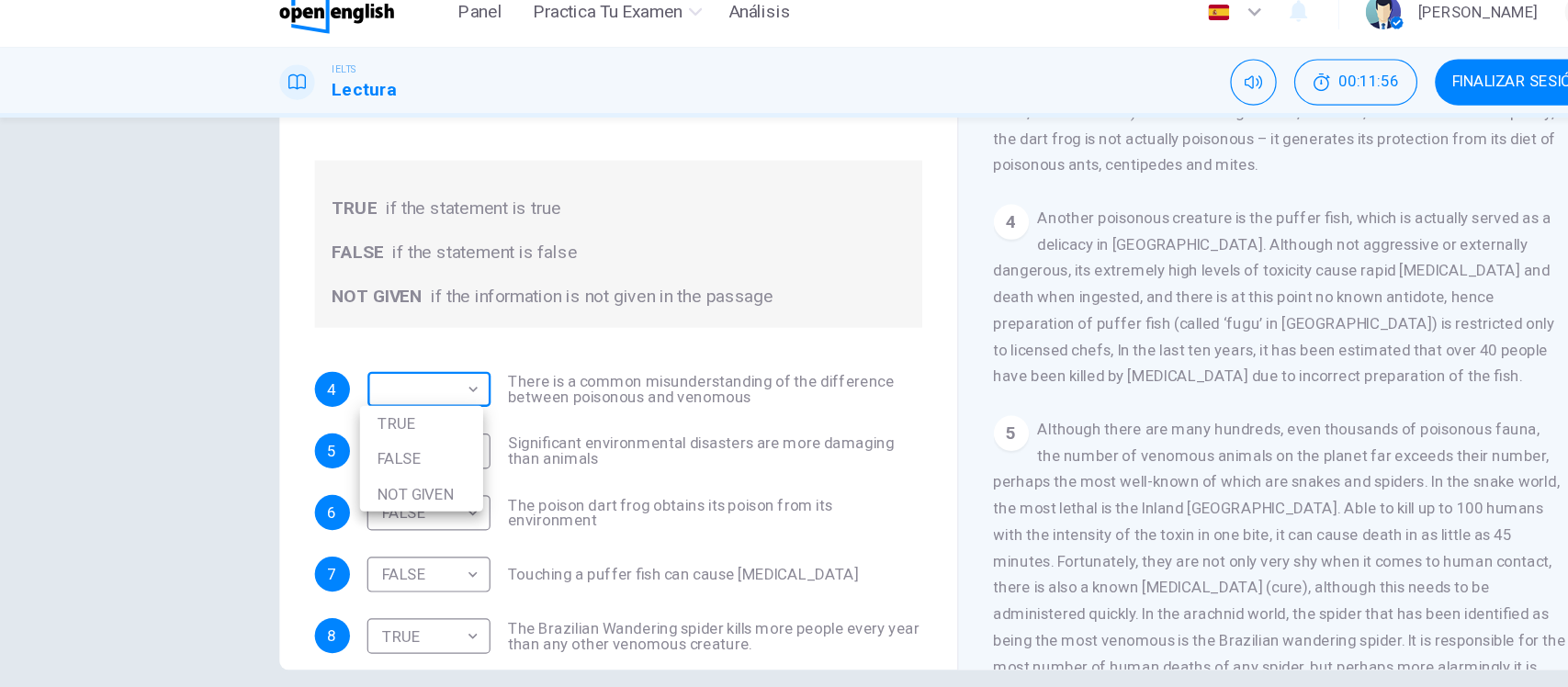
click at [140, 342] on body "Este sitio utiliza cookies, como se explica en nuestra Política de Privacidad .…" at bounding box center [784, 343] width 1568 height 687
click at [323, 434] on li "NOT GIVEN" at bounding box center [351, 432] width 103 height 30
type input "*********"
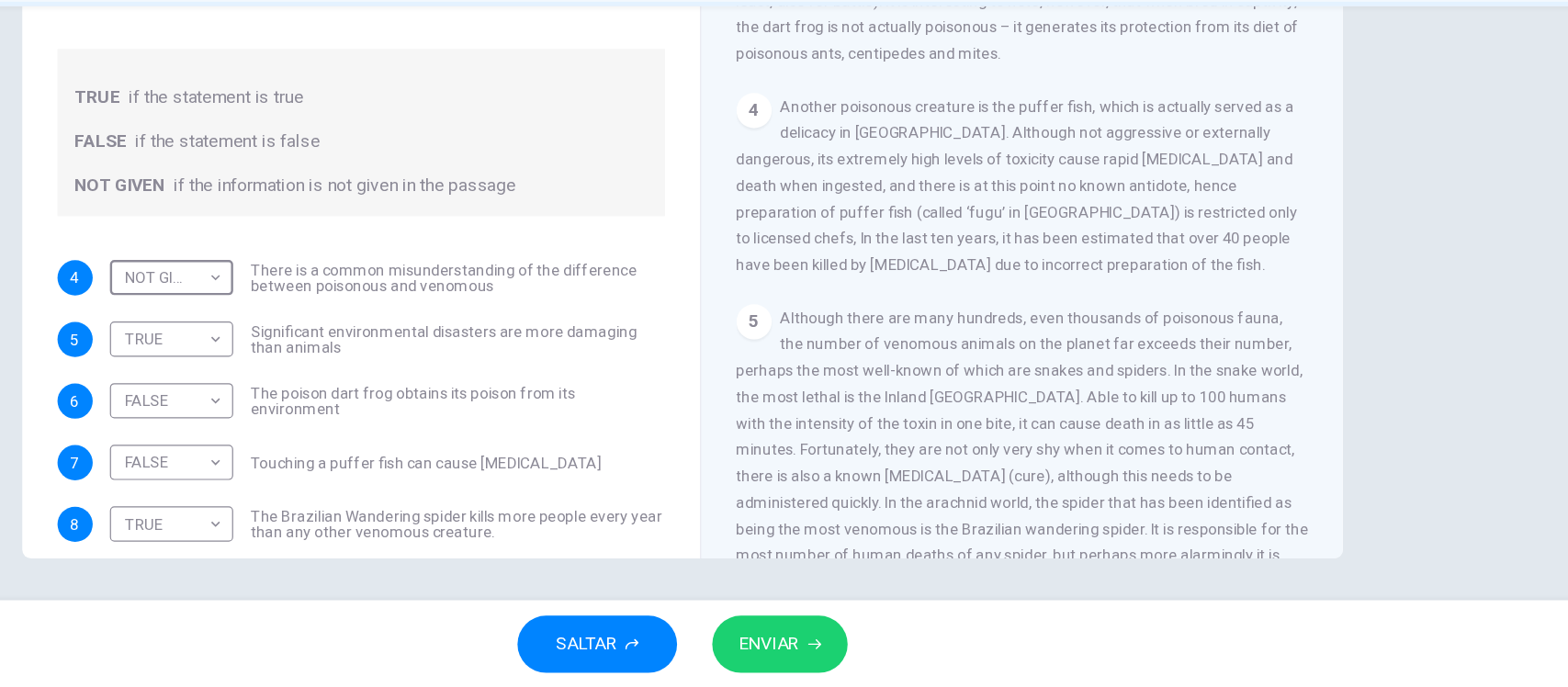
scroll to position [125, 0]
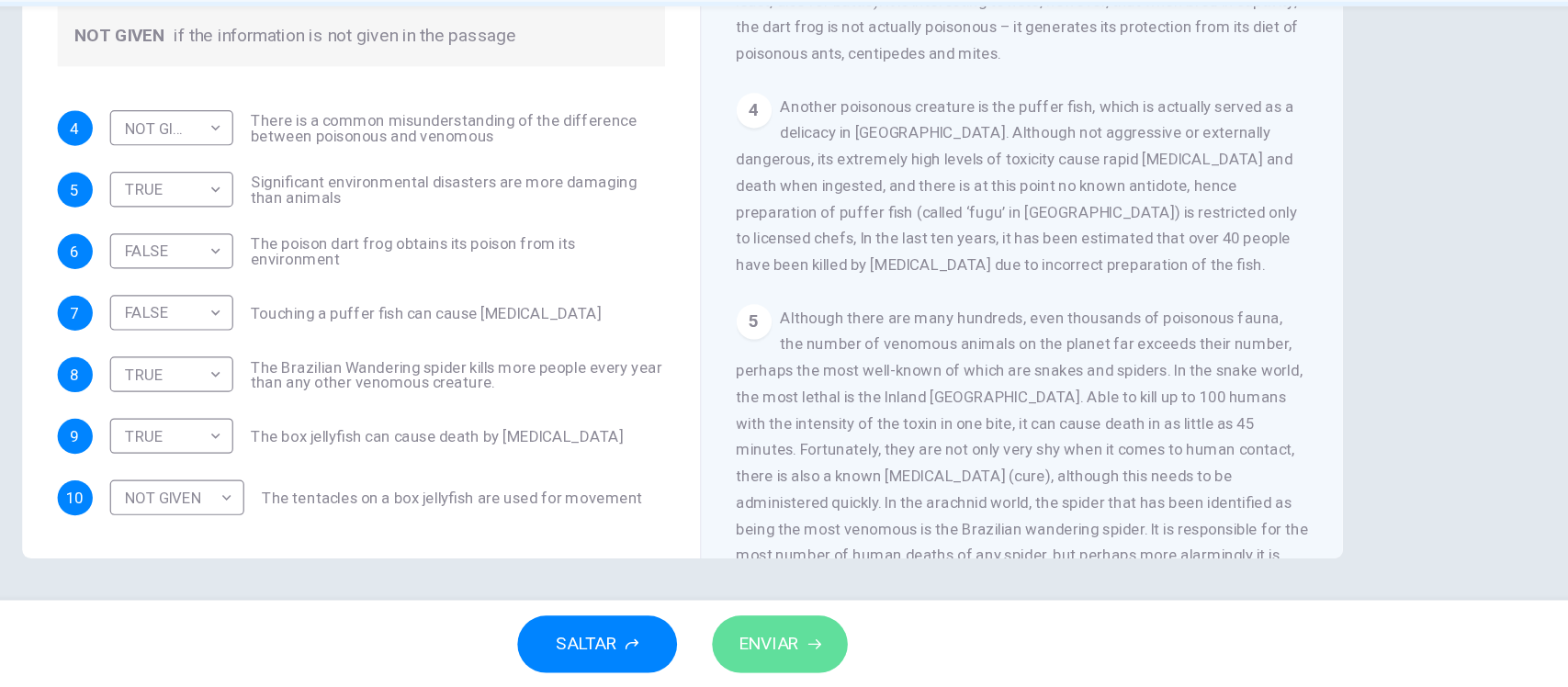
click at [886, 652] on button "ENVIAR" at bounding box center [866, 651] width 113 height 48
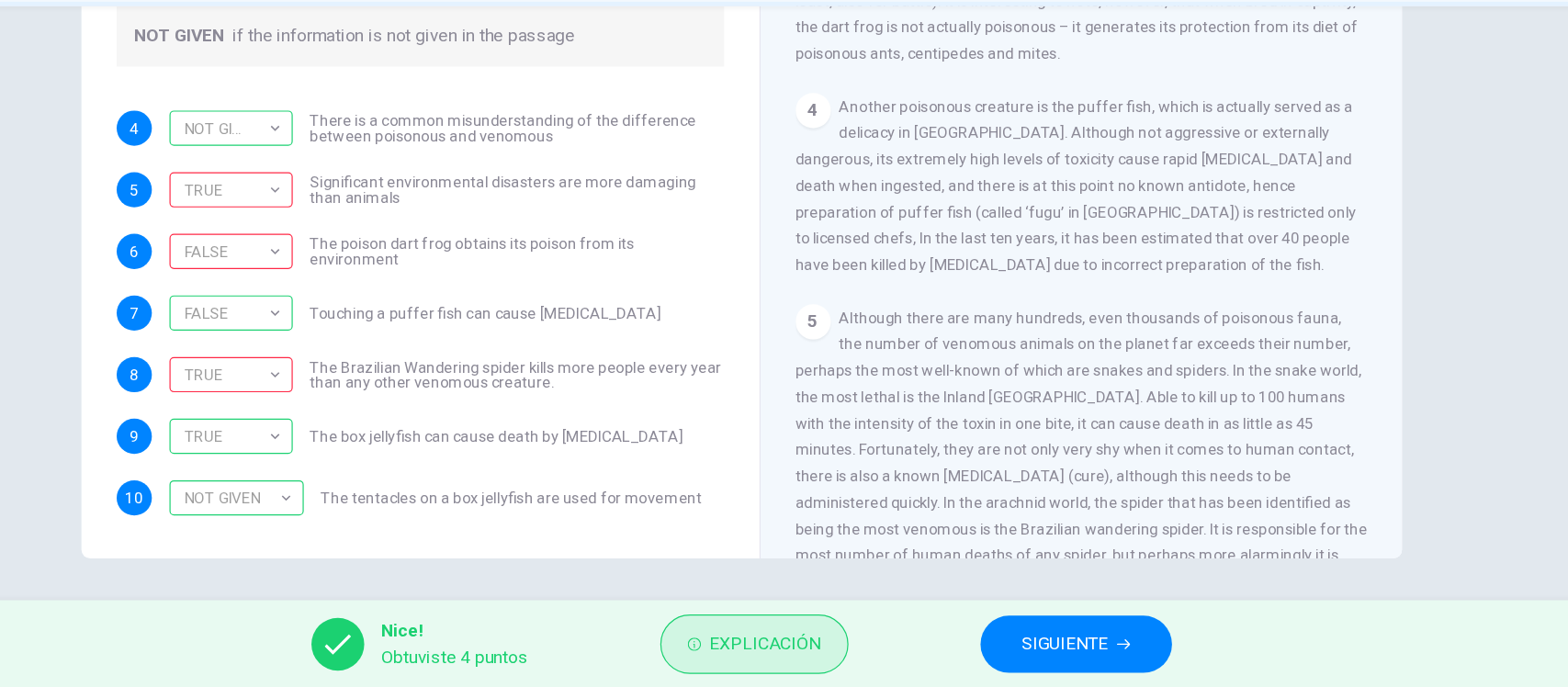
click at [764, 634] on button "Explicación" at bounding box center [795, 651] width 157 height 50
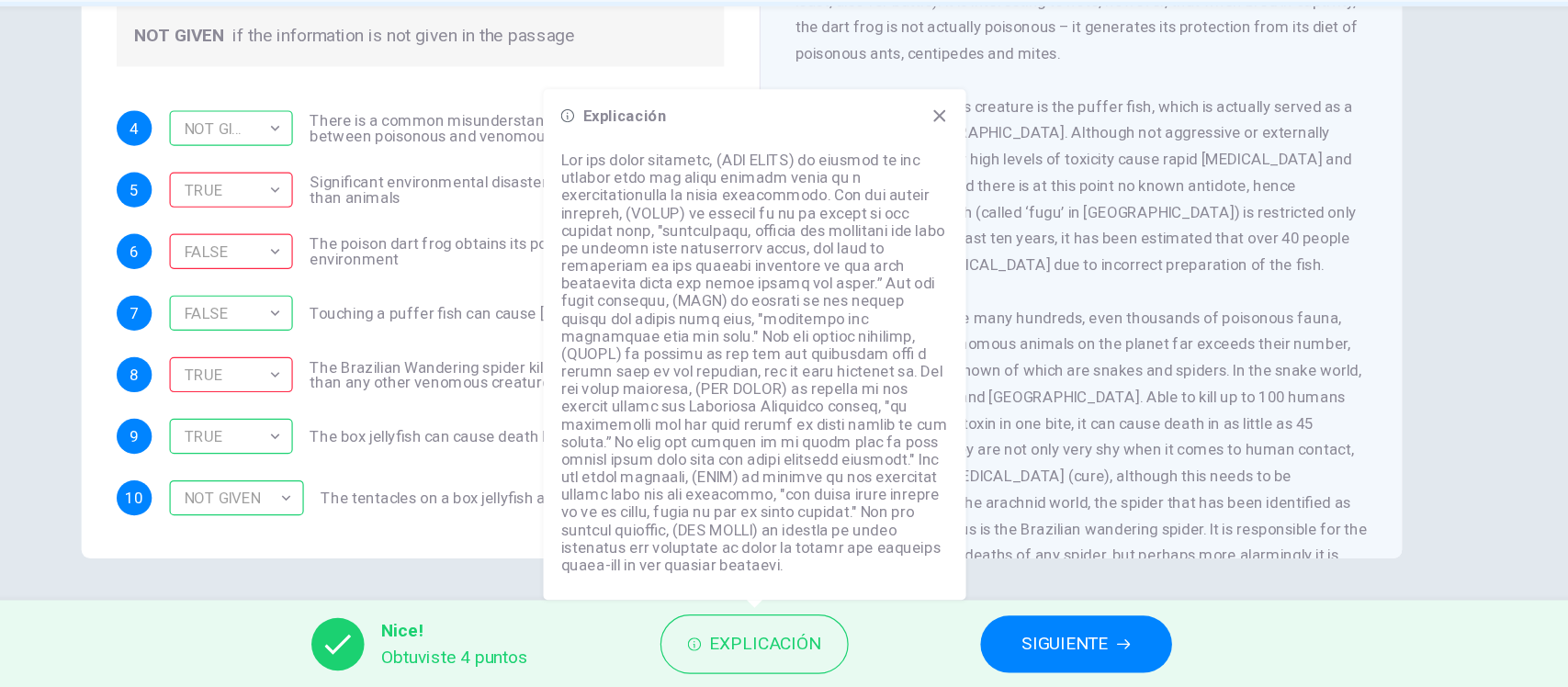
click at [952, 217] on icon at bounding box center [950, 210] width 15 height 15
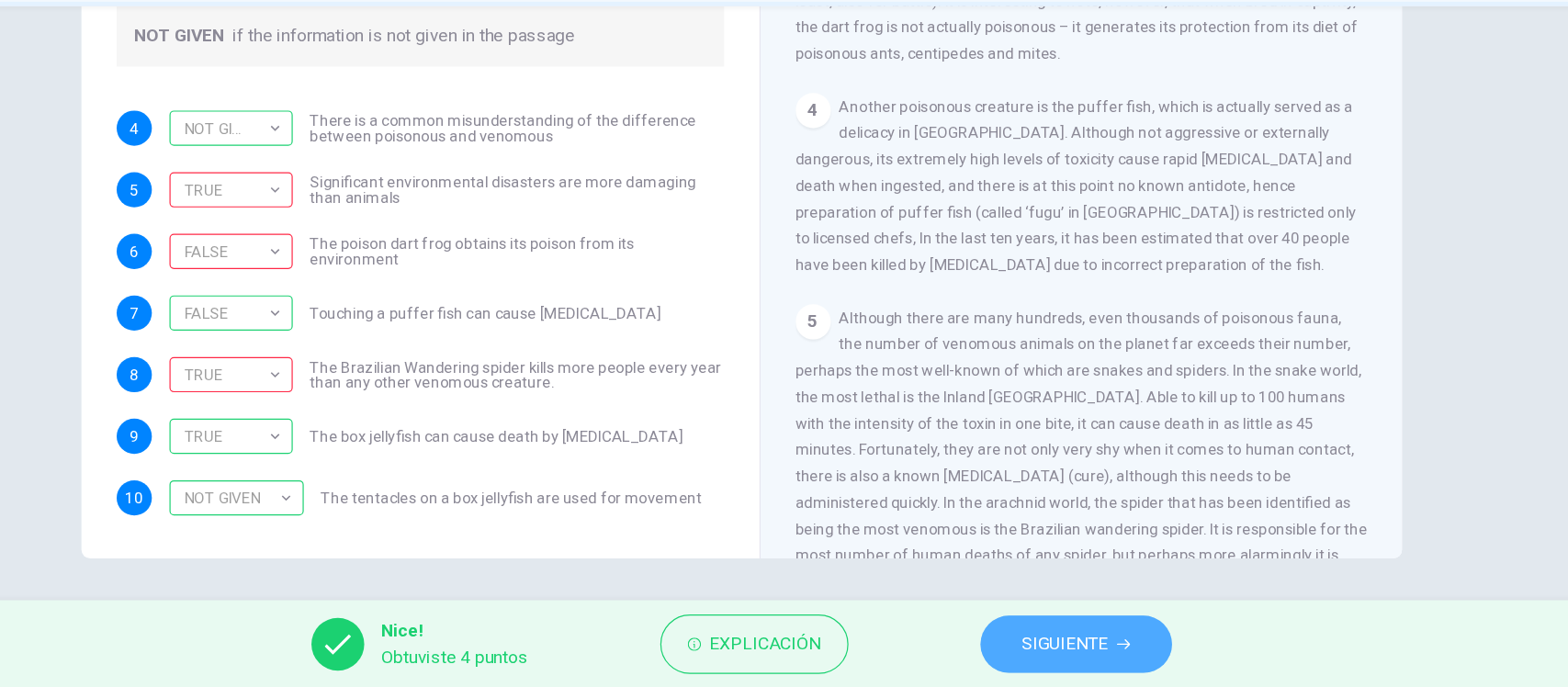
click at [1060, 634] on button "SIGUIENTE" at bounding box center [1064, 651] width 160 height 48
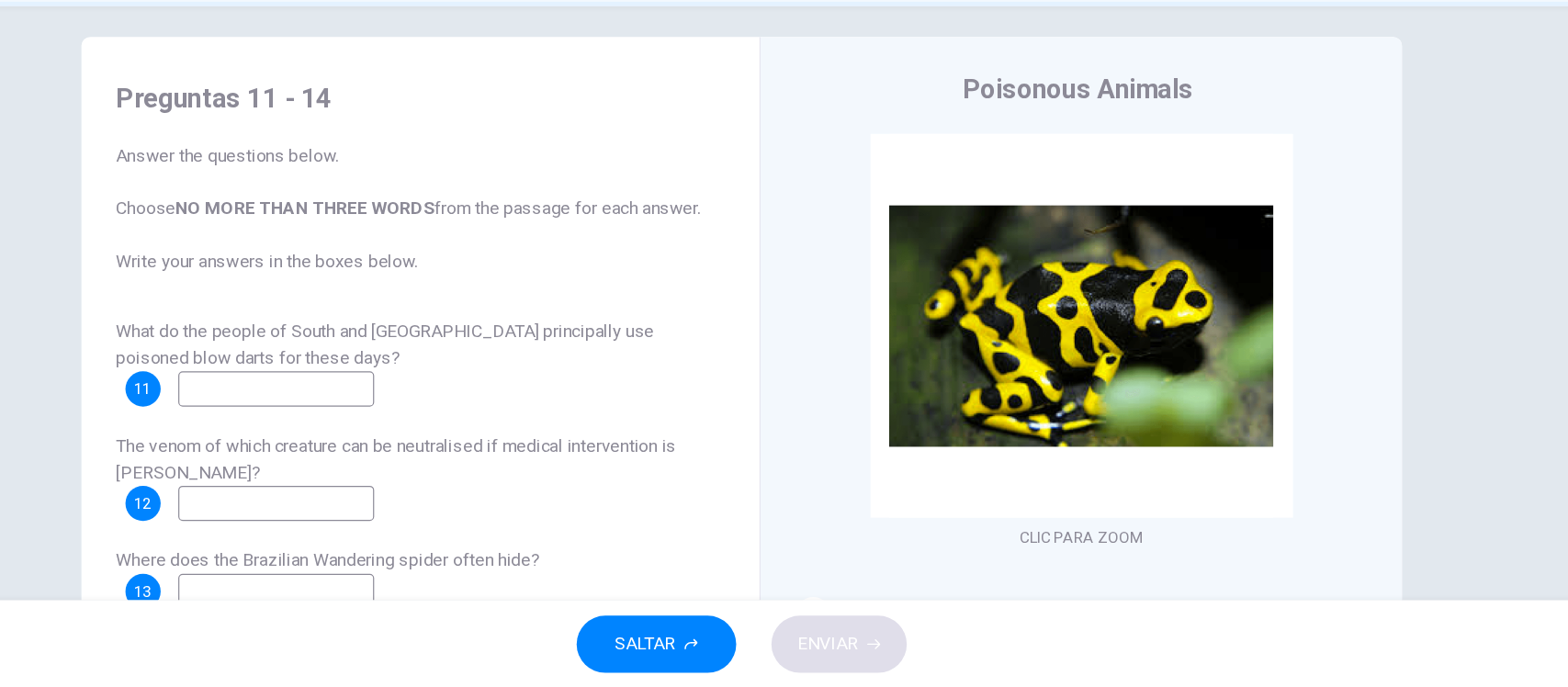
scroll to position [105, 0]
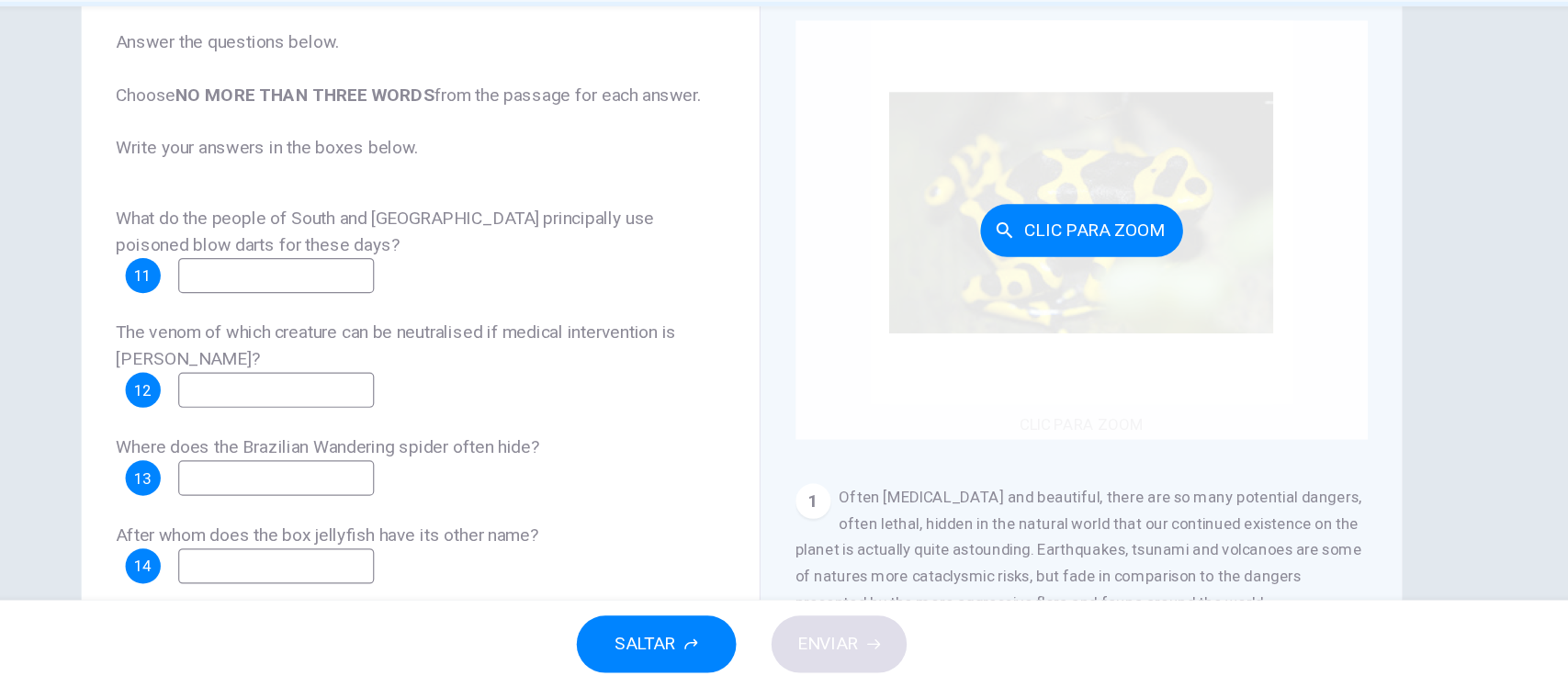
click at [979, 436] on div "Clic para zoom" at bounding box center [1068, 304] width 478 height 350
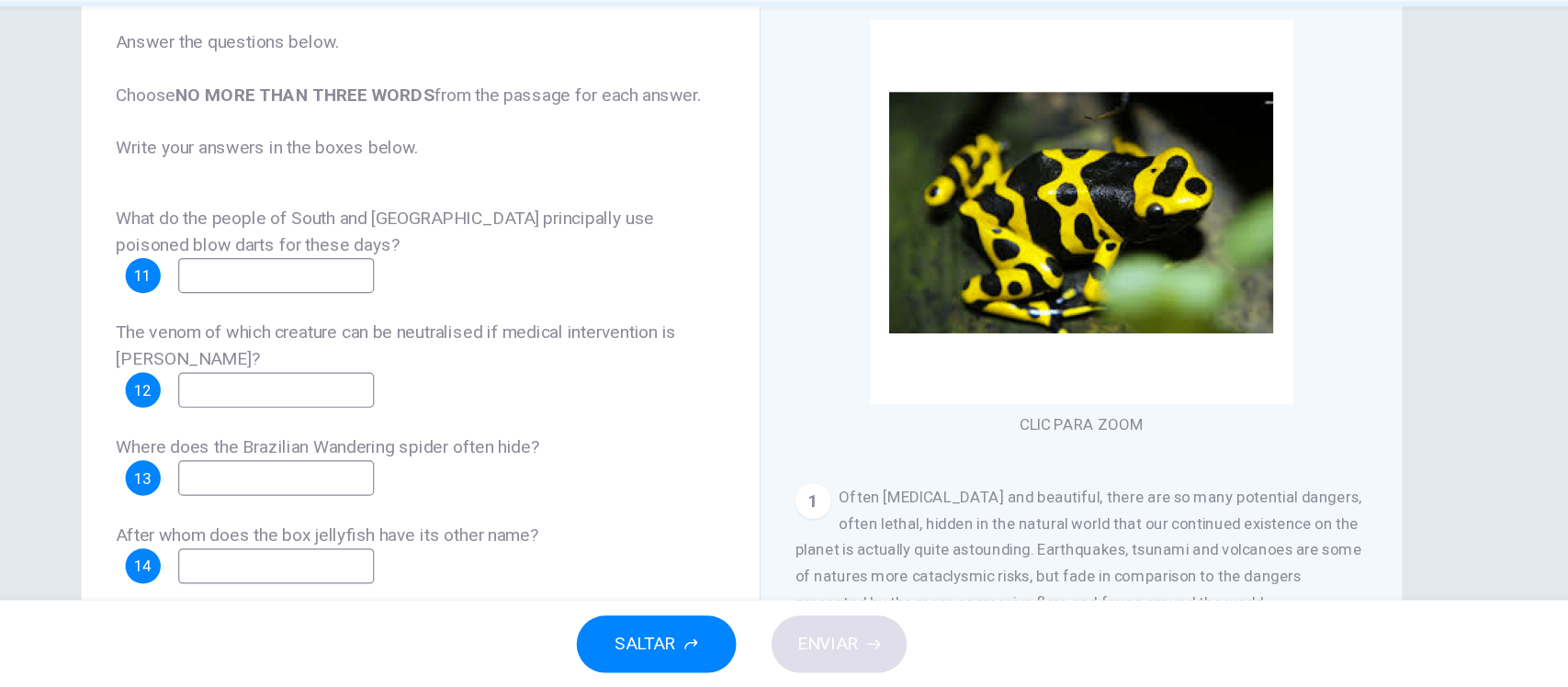
scroll to position [215, 0]
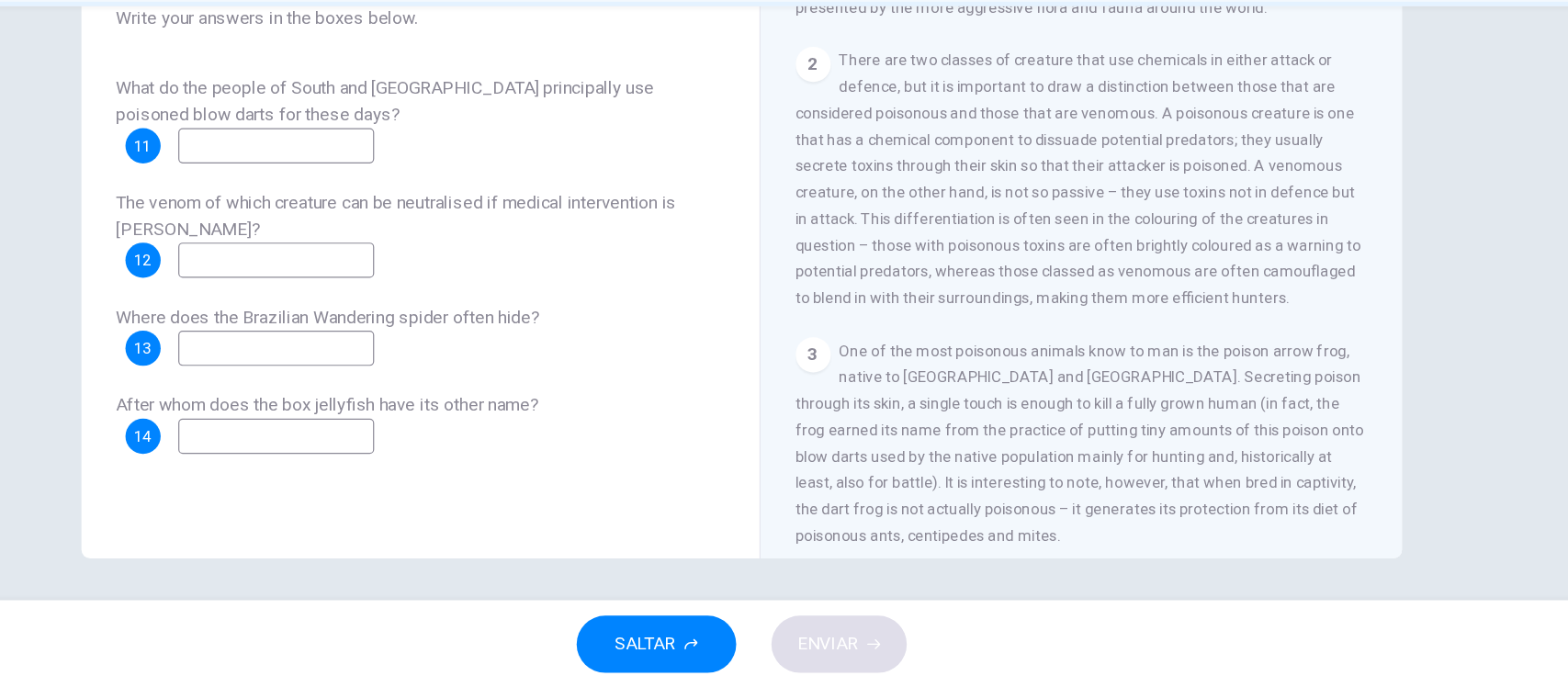
click at [1390, 233] on div "Preguntas 11 - 14 Answer the questions below. Choose NO MORE THAN THREE WORDS f…" at bounding box center [784, 365] width 1568 height 497
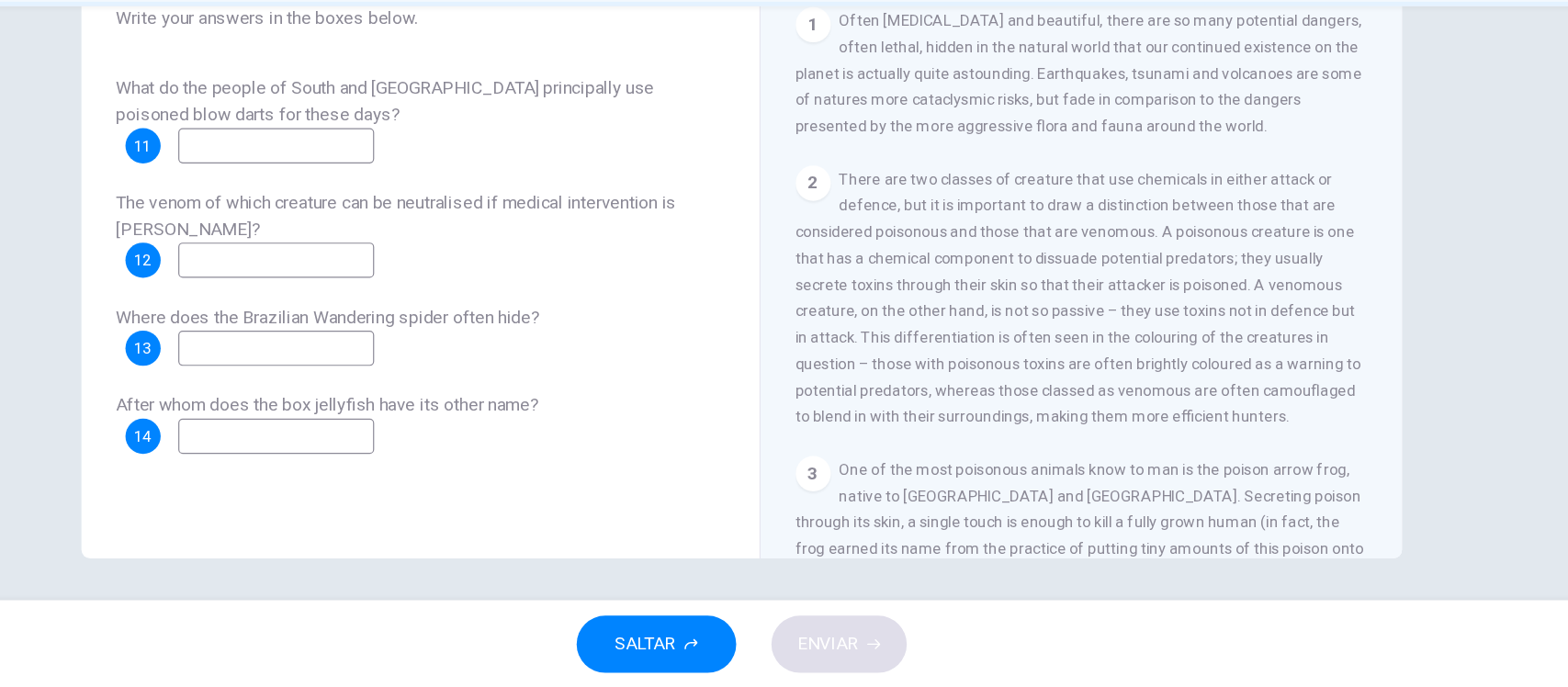
scroll to position [314, 0]
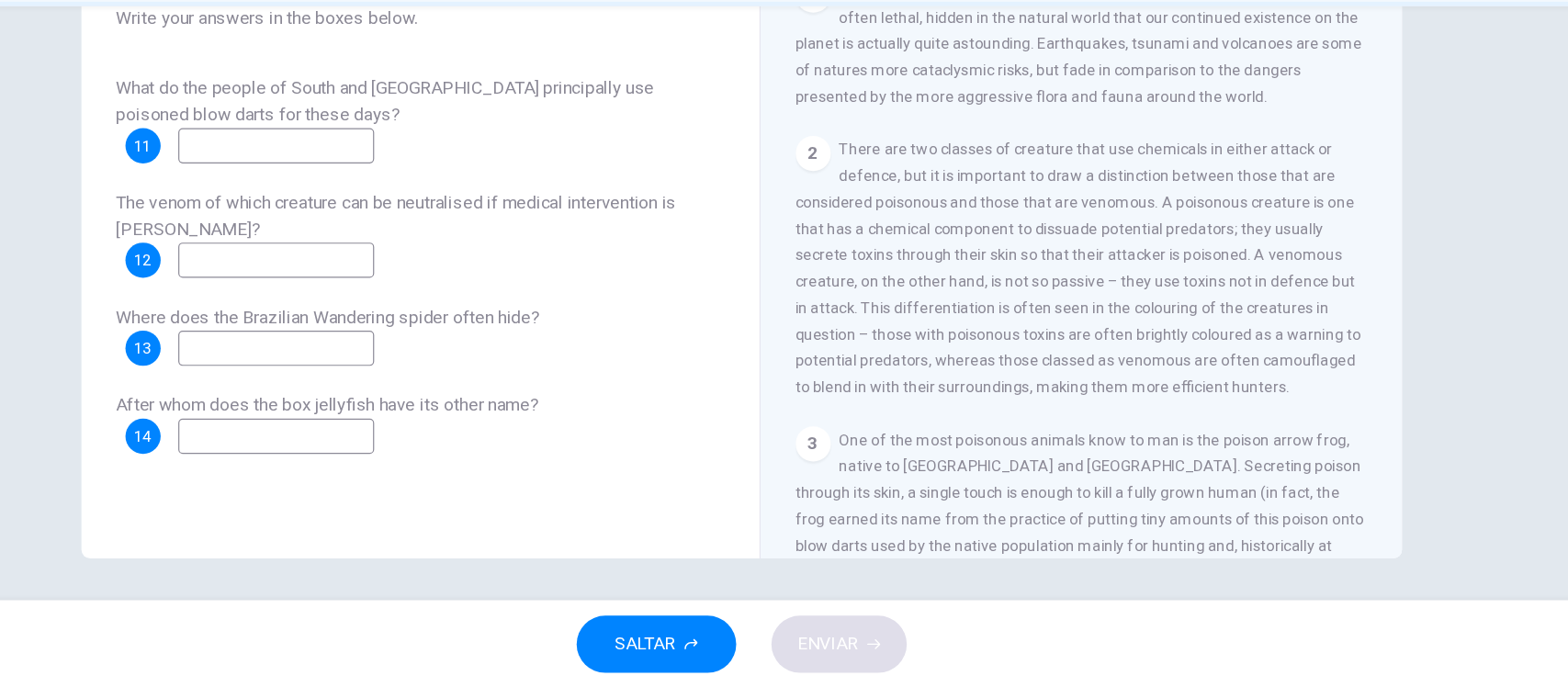
click at [1390, 233] on div "Preguntas 11 - 14 Answer the questions below. Choose NO MORE THAN THREE WORDS f…" at bounding box center [784, 365] width 1568 height 497
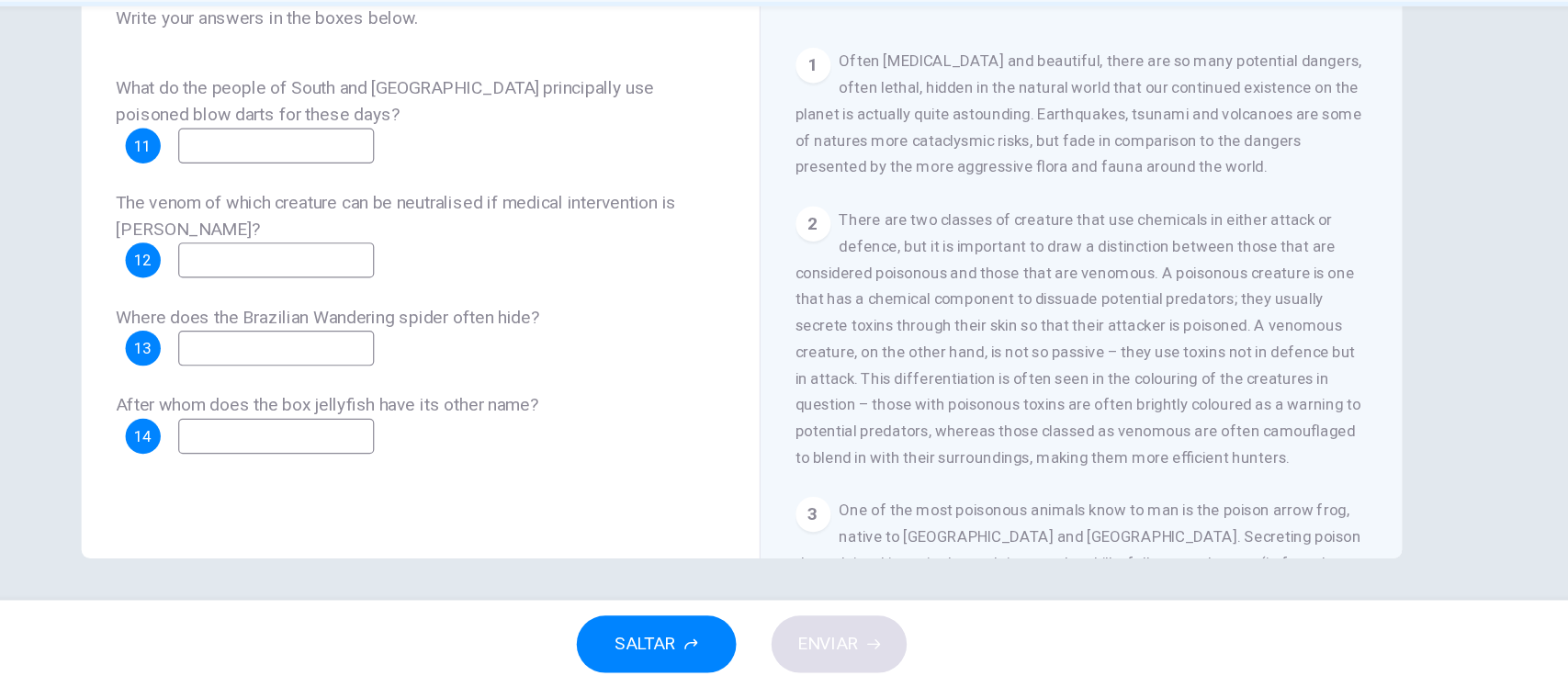
scroll to position [271, 0]
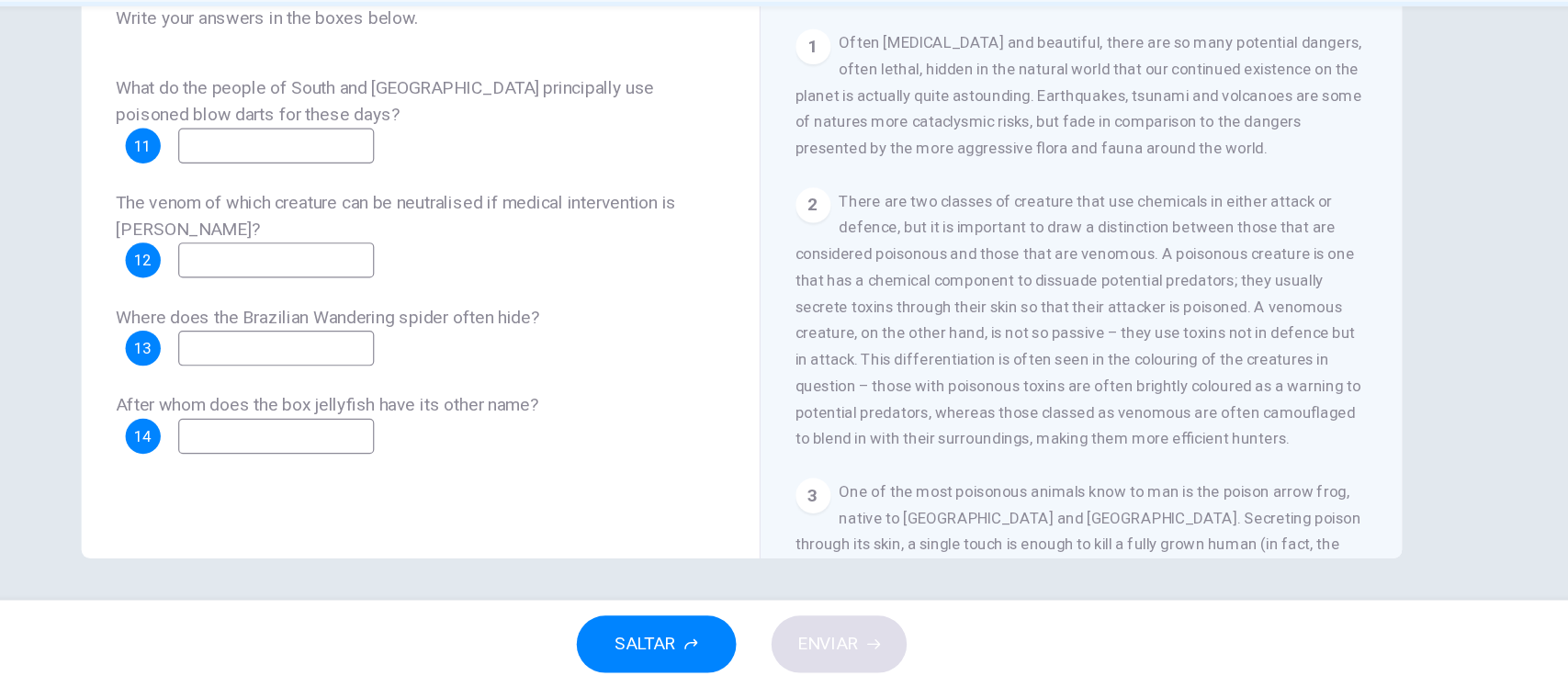
click at [638, 374] on div "Where does the Brazilian Wandering spider often hide? 13" at bounding box center [516, 393] width 507 height 52
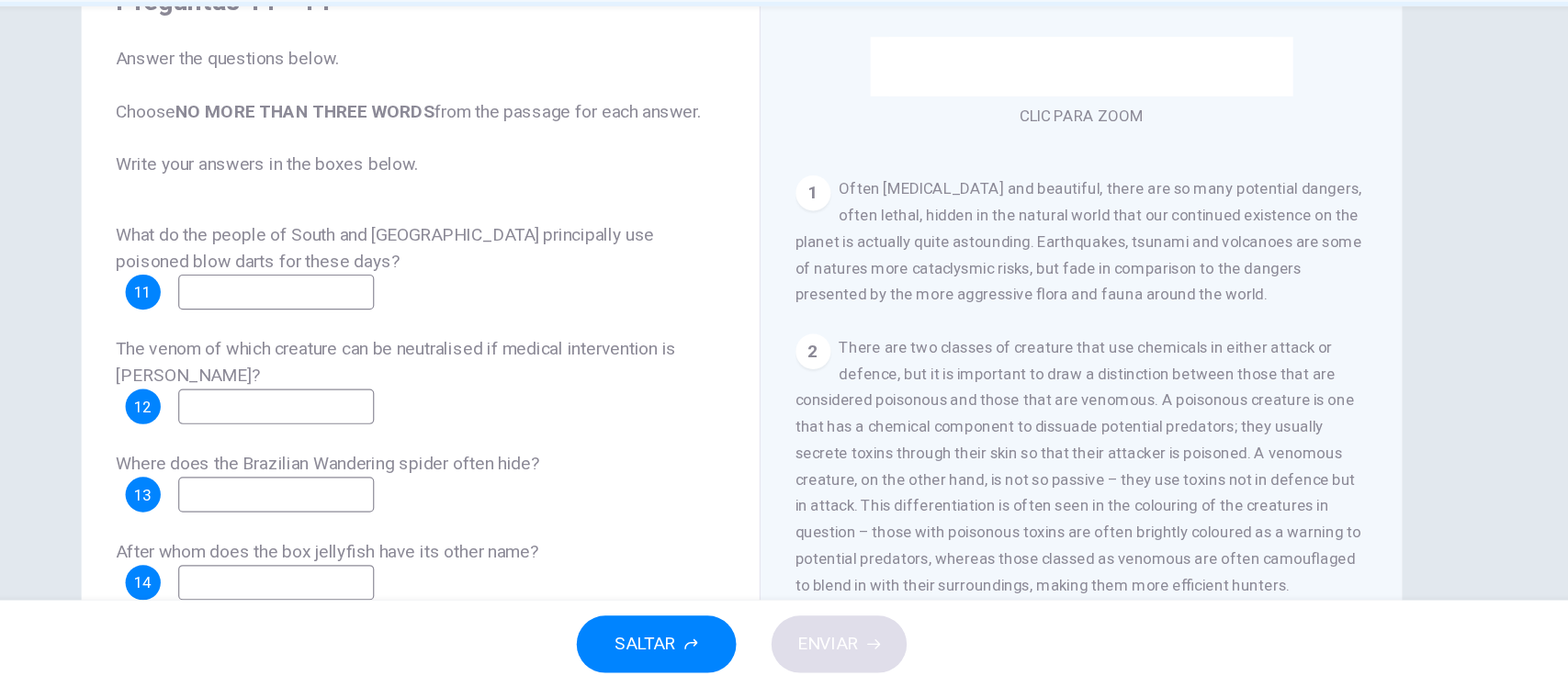
scroll to position [90, 0]
click at [928, 334] on span "Often [MEDICAL_DATA] and beautiful, there are so many potential dangers, often …" at bounding box center [1066, 315] width 473 height 103
click at [1027, 368] on span "Often [MEDICAL_DATA] and beautiful, there are so many potential dangers, often …" at bounding box center [1066, 315] width 473 height 103
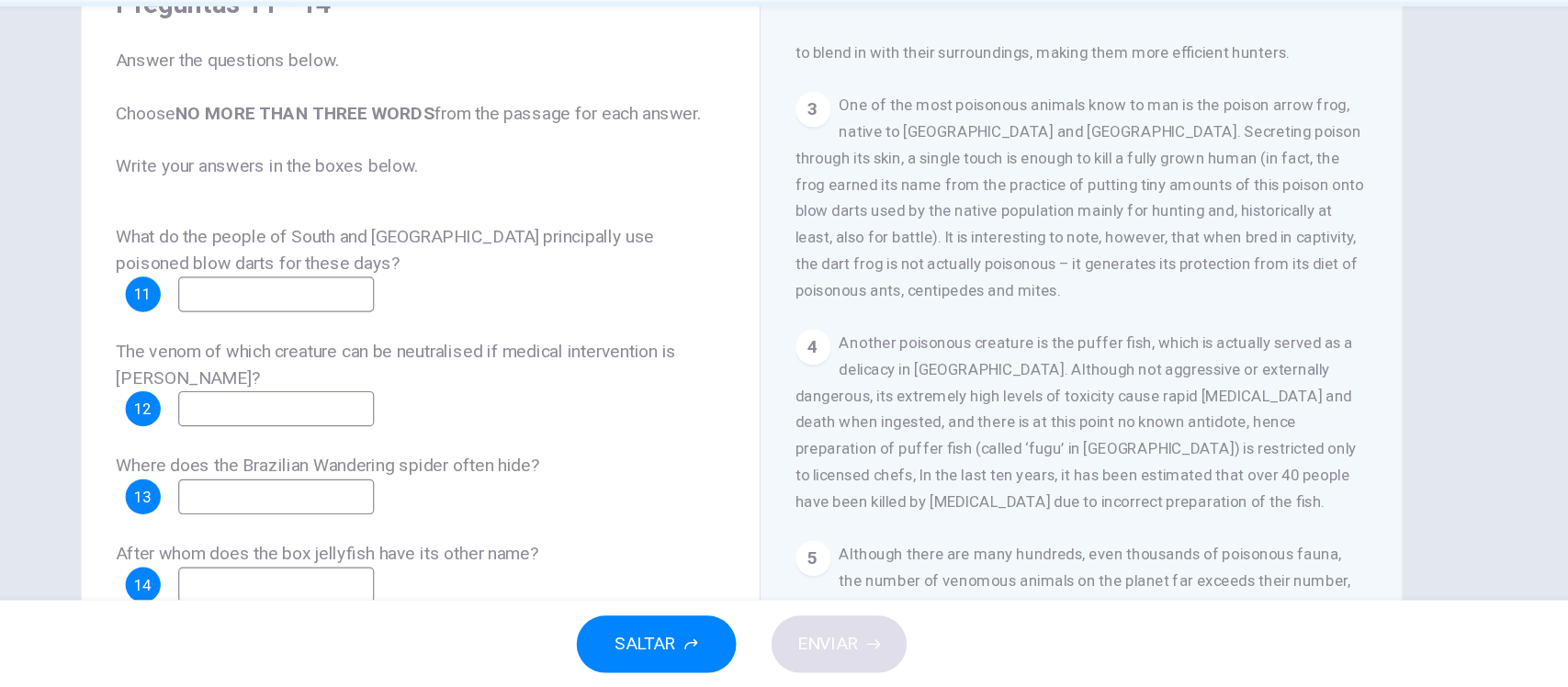
scroll to position [718, 0]
click at [393, 363] on input at bounding box center [395, 359] width 164 height 30
type input "*"
type input "*********"
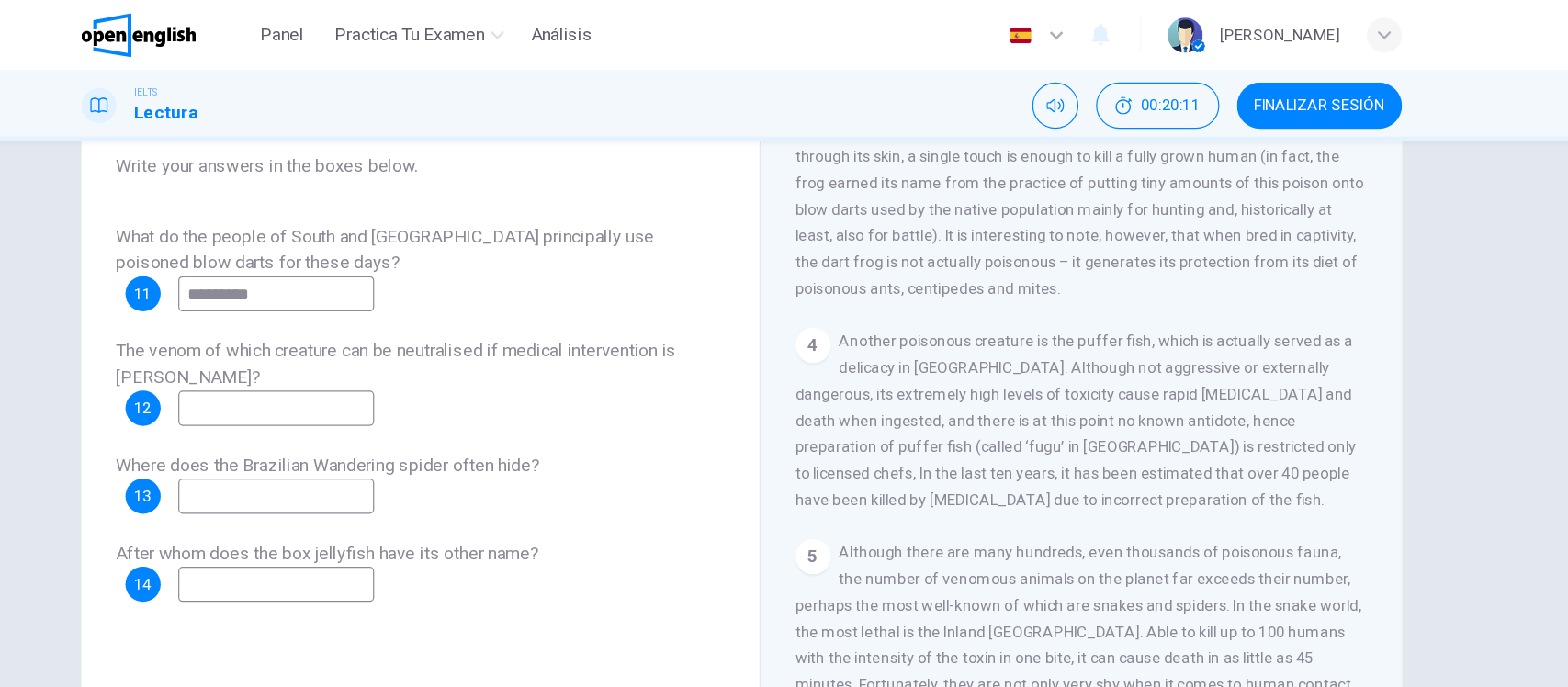
scroll to position [215, 0]
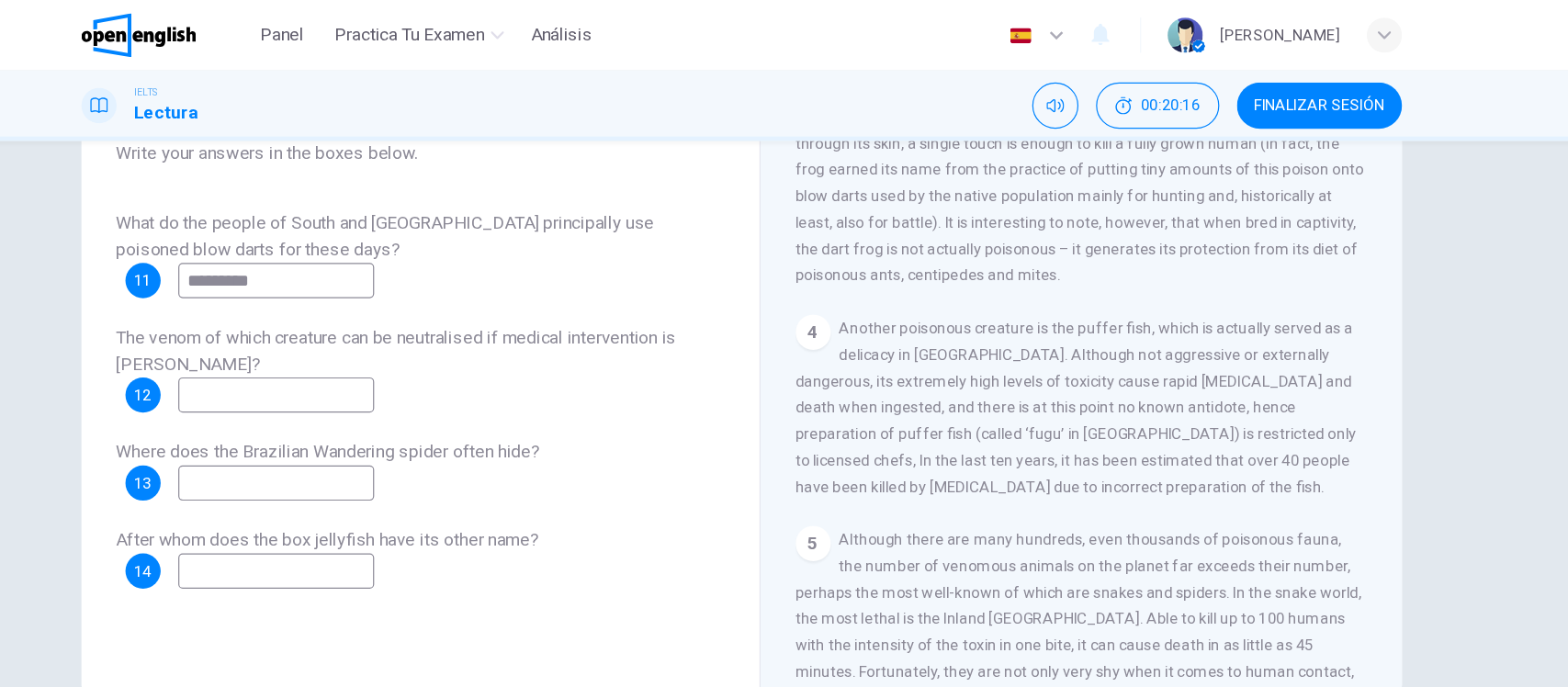
click at [396, 328] on input at bounding box center [395, 330] width 164 height 30
click at [954, 240] on div "3 One of the most poisonous animals know to man is the poison arrow frog, nativ…" at bounding box center [1068, 153] width 478 height 177
click at [1040, 298] on div "CLIC PARA ZOOM Clic para zoom 1 Often [MEDICAL_DATA] and beautiful, there are s…" at bounding box center [1080, 300] width 502 height 558
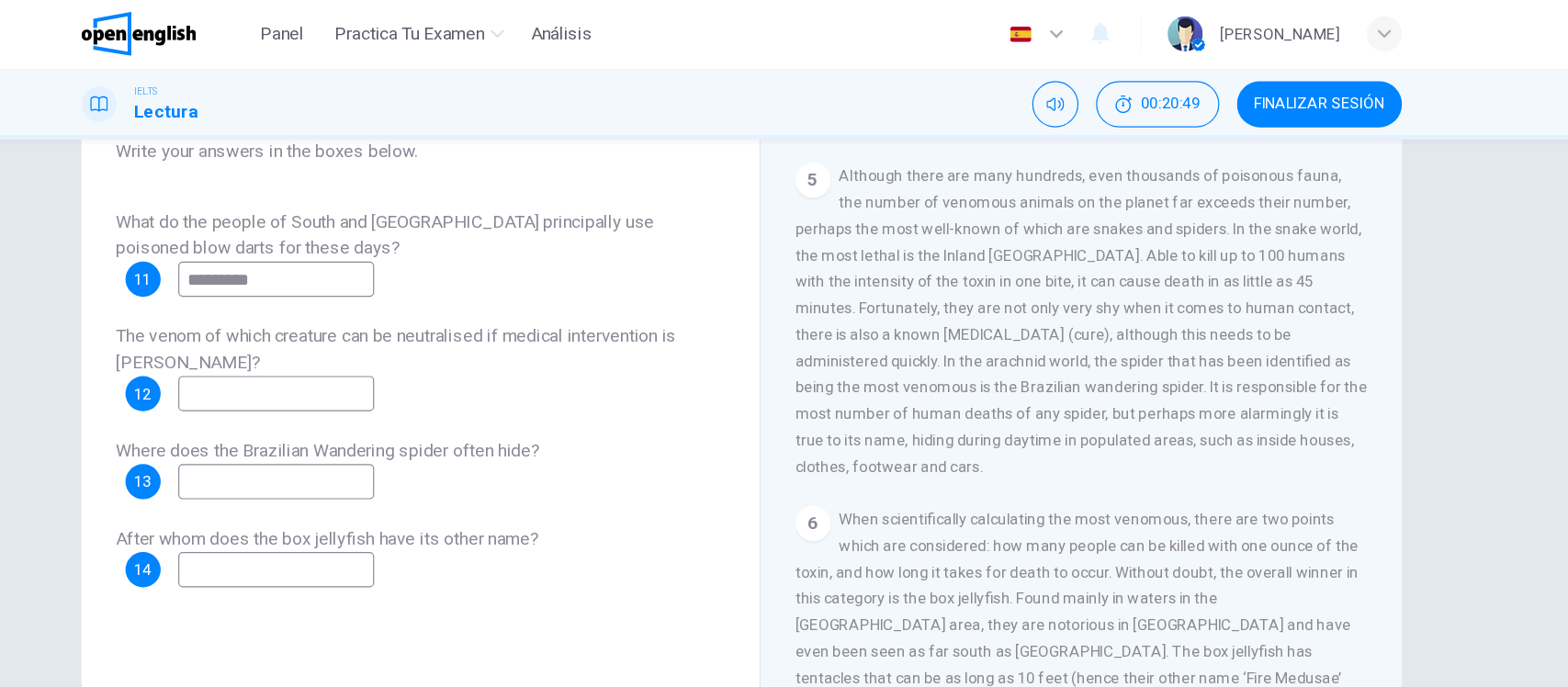
scroll to position [1017, 0]
click at [347, 328] on input at bounding box center [395, 330] width 164 height 30
type input "*****"
click at [613, 326] on div "The venom of which creature can be neutralised if medical intervention is [PERS…" at bounding box center [516, 308] width 507 height 74
click at [416, 407] on input at bounding box center [395, 403] width 164 height 30
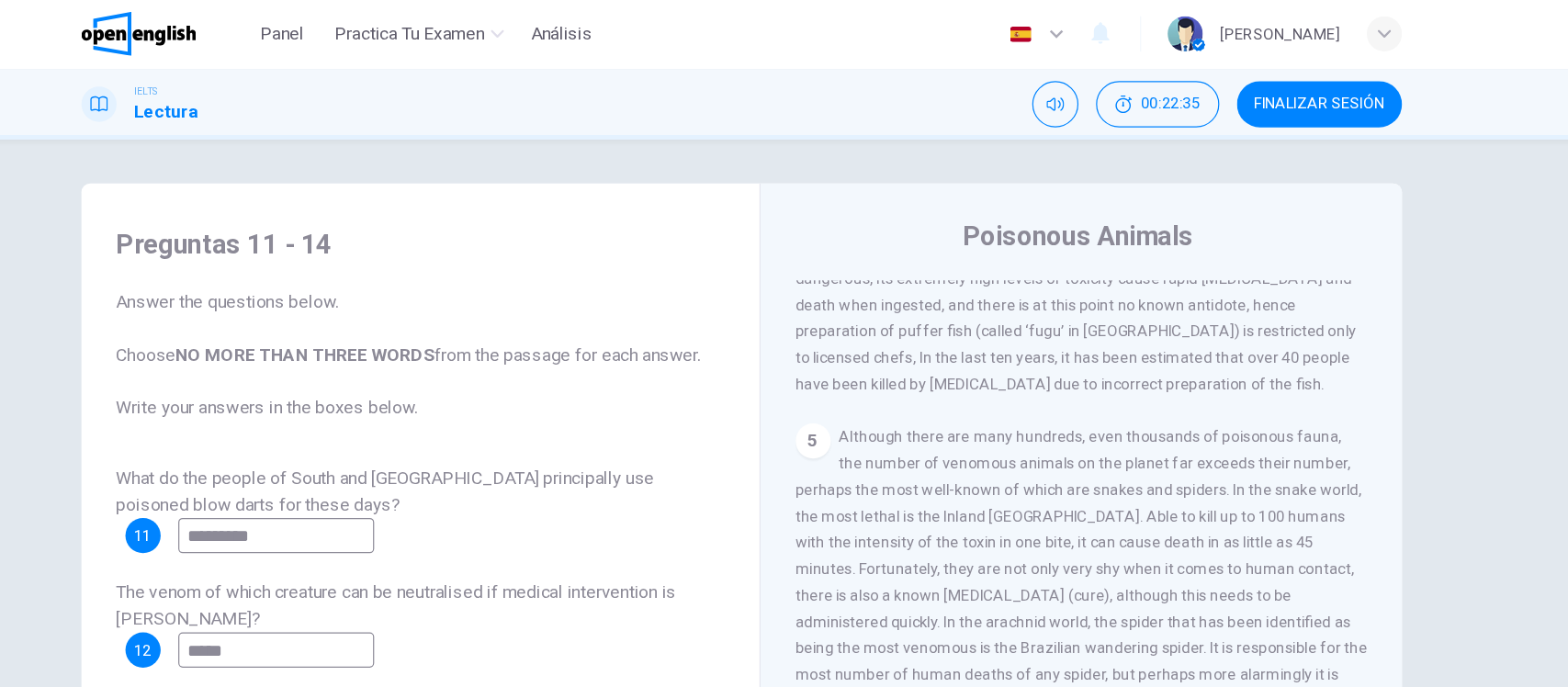
scroll to position [215, 0]
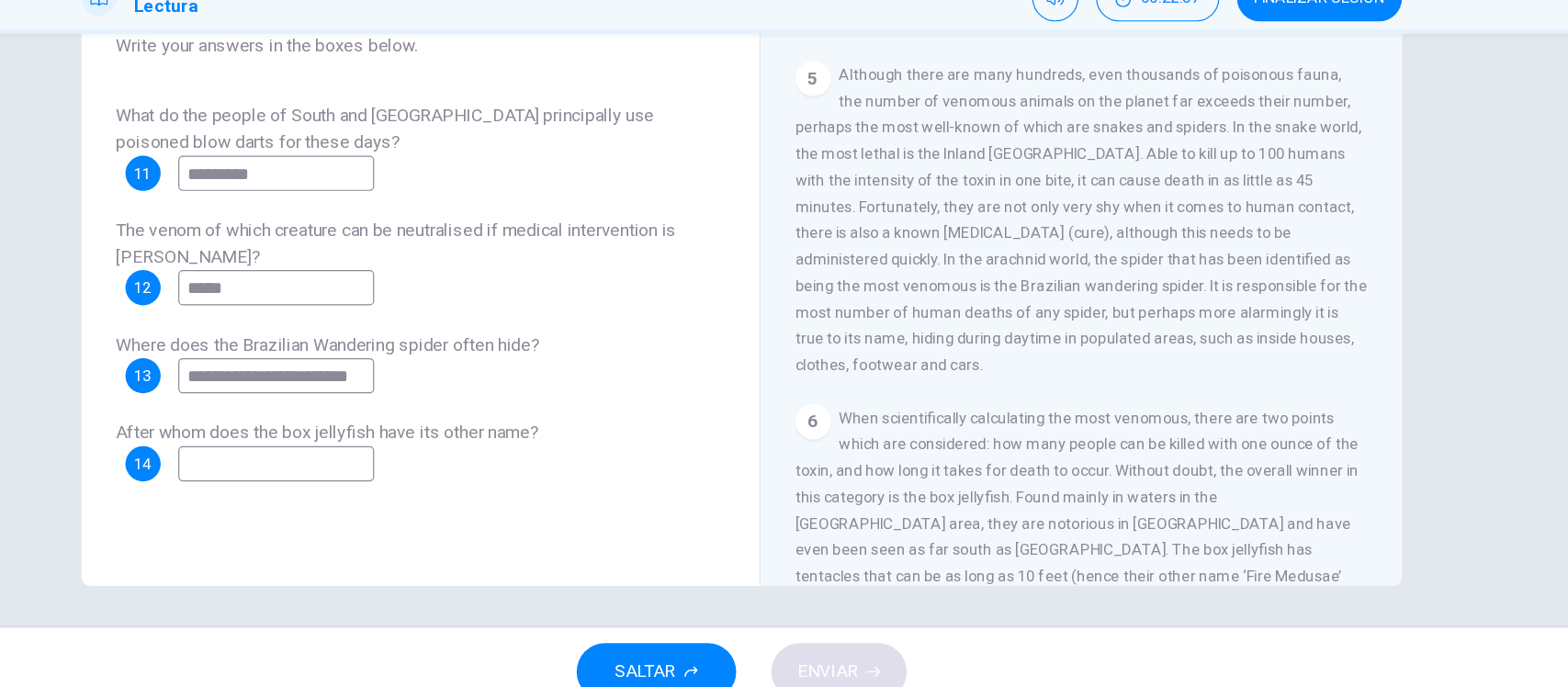
click at [1003, 405] on div "5 Although there are many hundreds, even thousands of poisonous fauna, the numb…" at bounding box center [1068, 273] width 478 height 264
click at [429, 384] on span "Where does the Brazilian Wandering spider often hide?" at bounding box center [439, 377] width 354 height 18
click at [419, 399] on input "**********" at bounding box center [395, 403] width 164 height 30
click at [478, 409] on input "**********" at bounding box center [395, 403] width 164 height 30
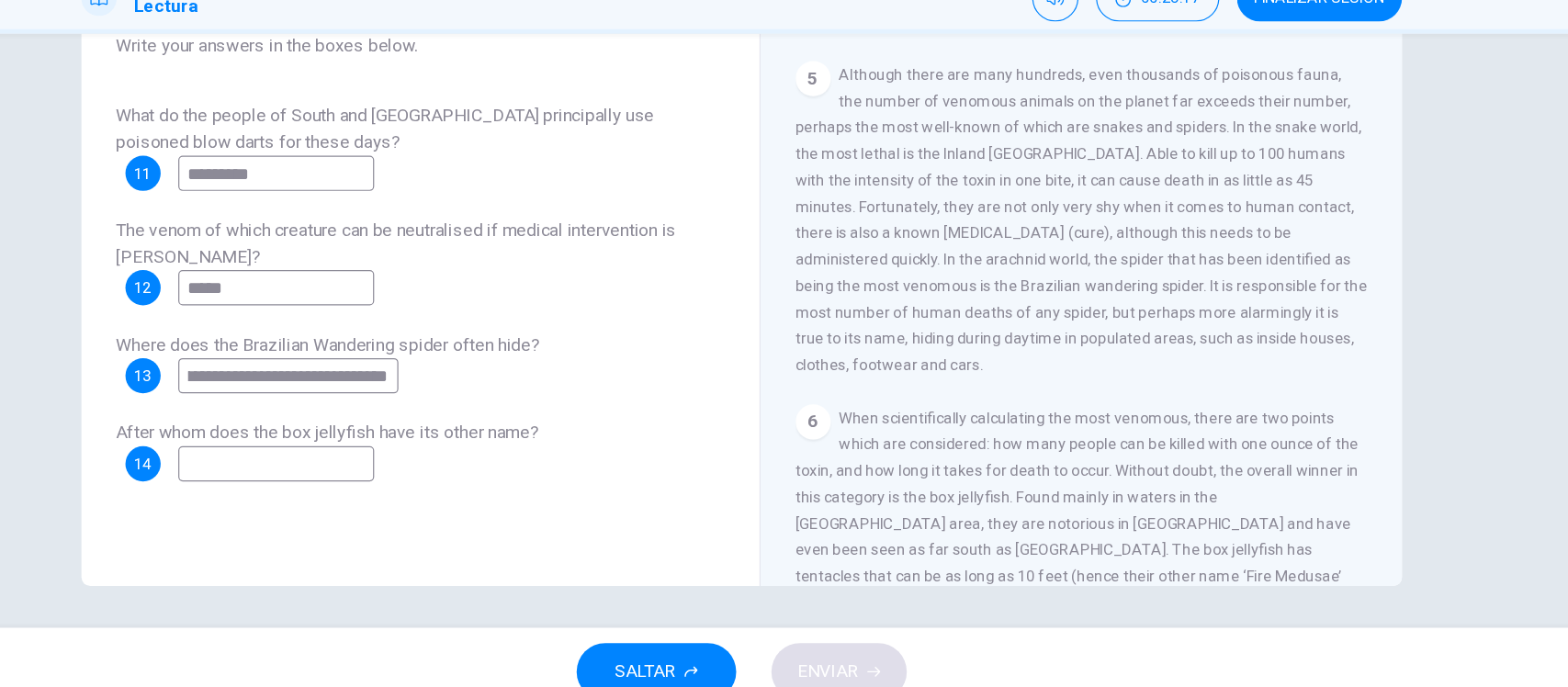
type input "**********"
click at [410, 470] on input at bounding box center [395, 477] width 164 height 30
click at [1109, 401] on span "Although there are many hundreds, even thousands of poisonous fauna, the number…" at bounding box center [1068, 273] width 478 height 257
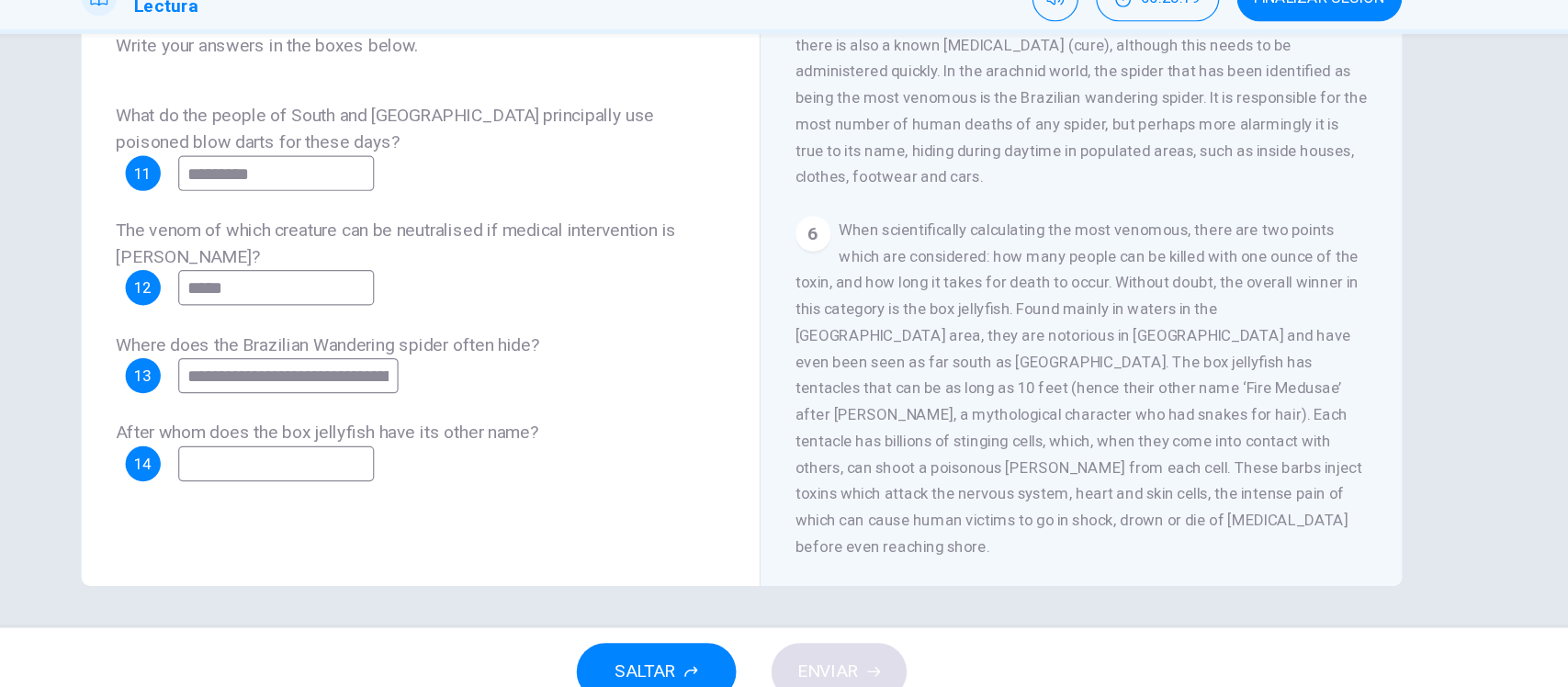
scroll to position [1237, 0]
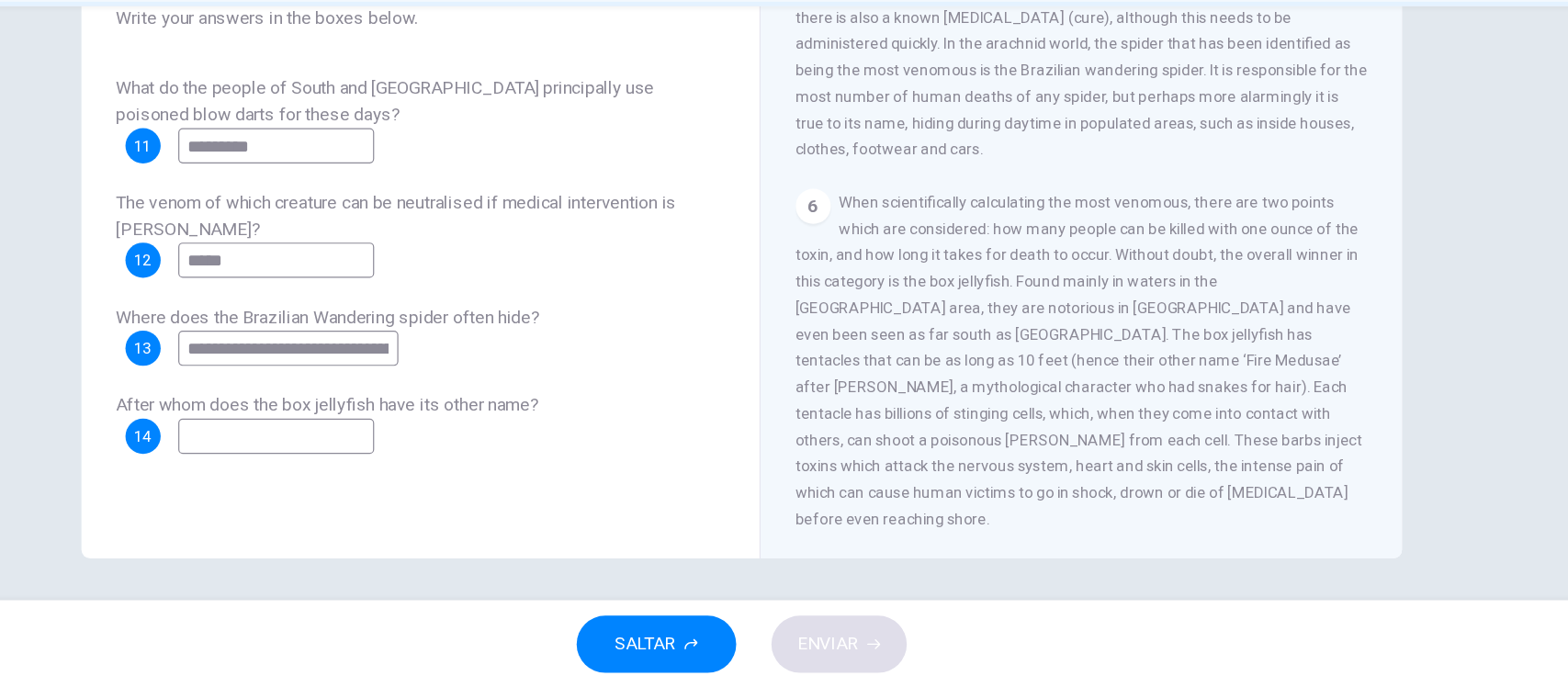
click at [449, 485] on input at bounding box center [395, 477] width 164 height 30
type input "**********"
click at [867, 658] on span "ENVIAR" at bounding box center [857, 651] width 51 height 26
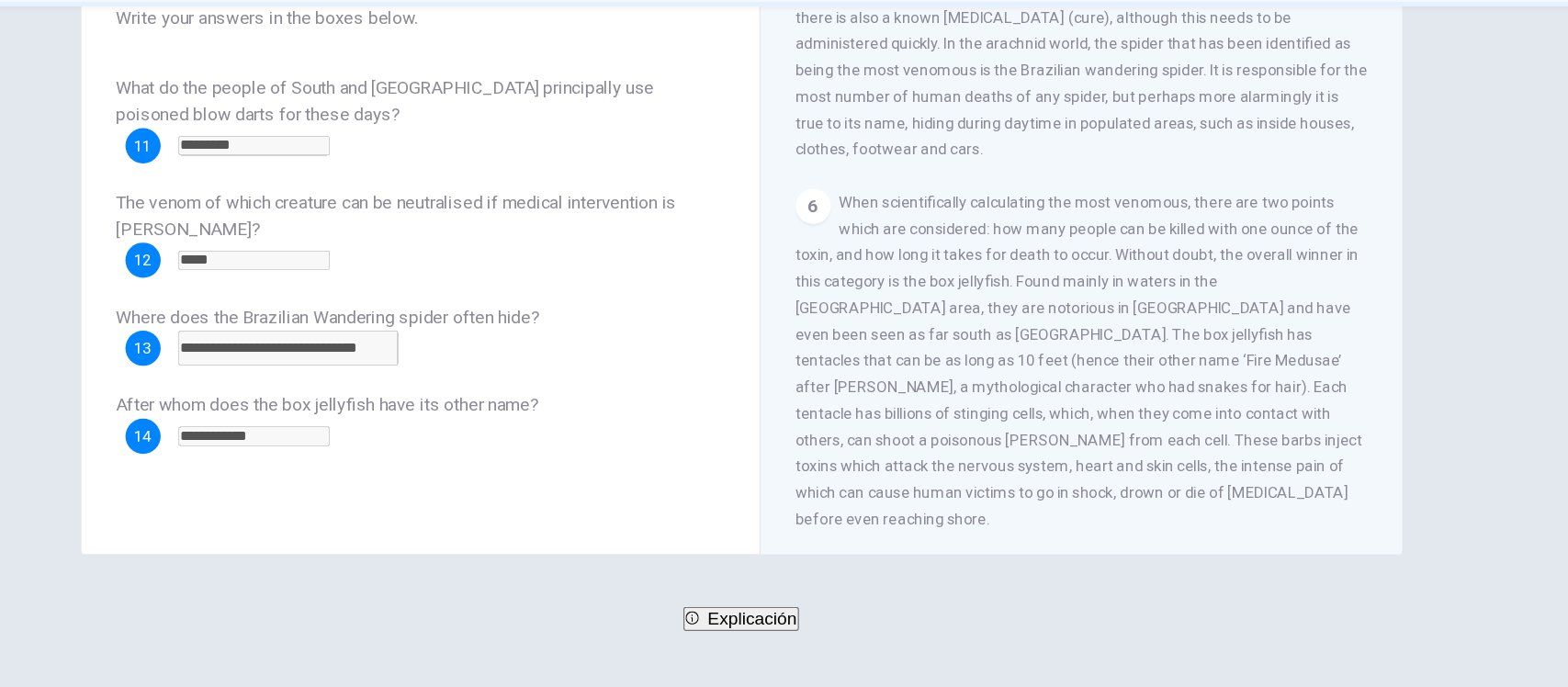
click at [972, 321] on div "6 When scientifically calculating the most venomous, there are two points which…" at bounding box center [1068, 413] width 478 height 287
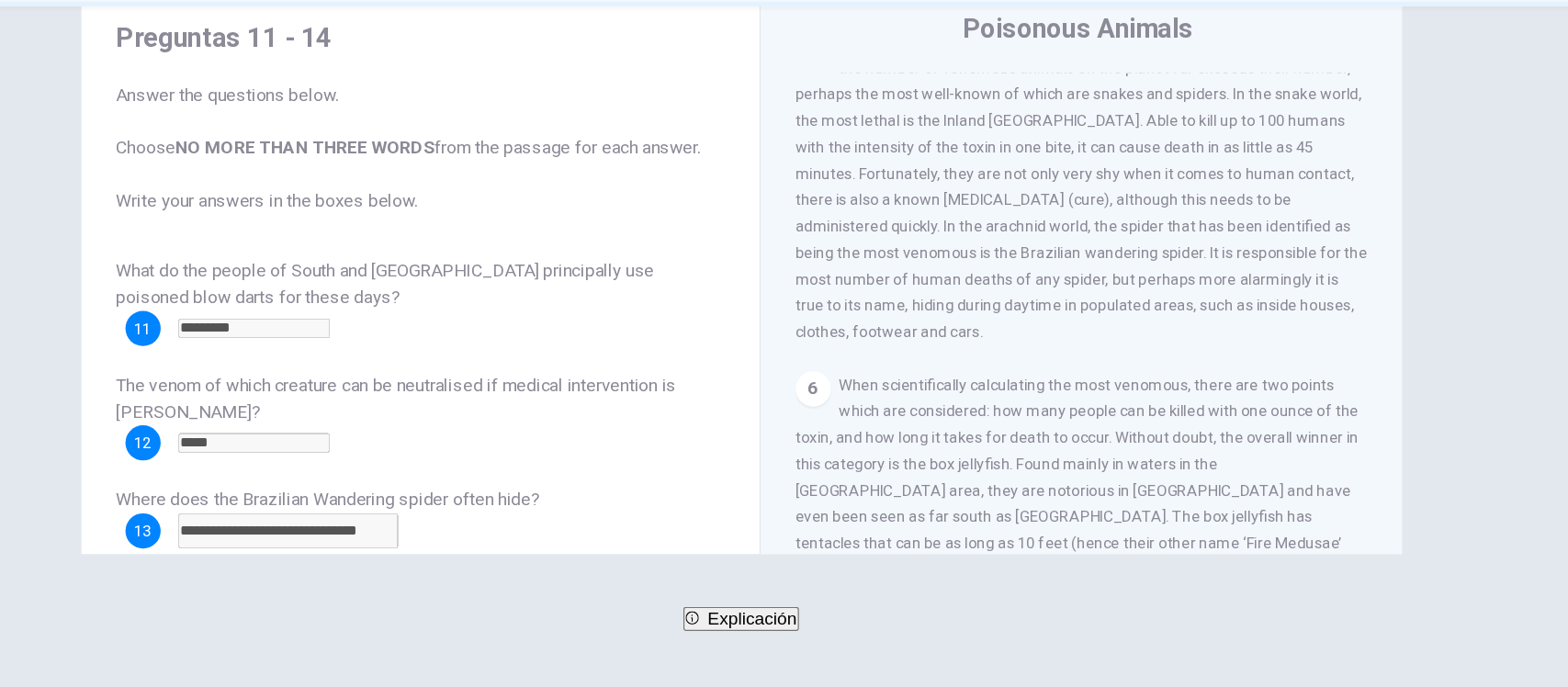
scroll to position [0, 0]
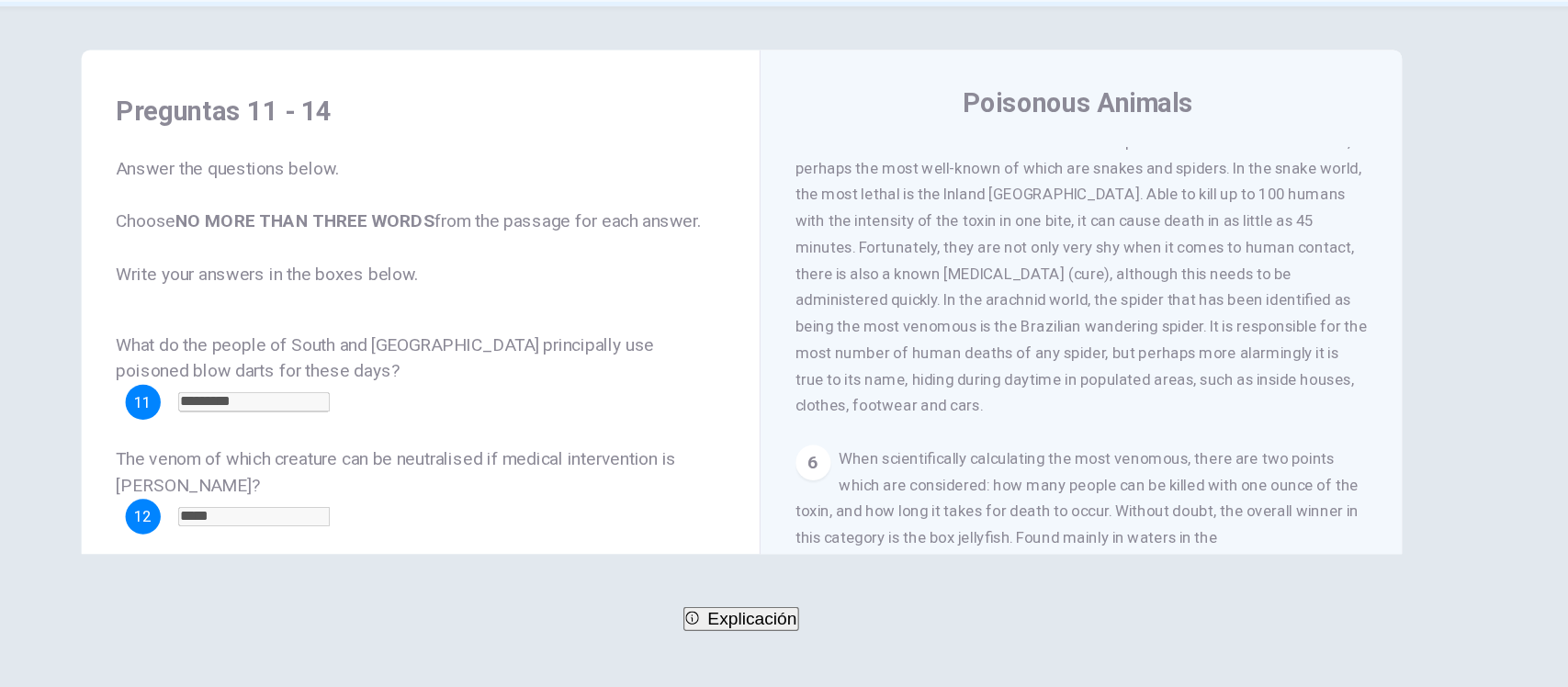
click at [1085, 402] on div "5 Although there are many hundreds, even thousands of poisonous fauna, the numb…" at bounding box center [1068, 330] width 478 height 264
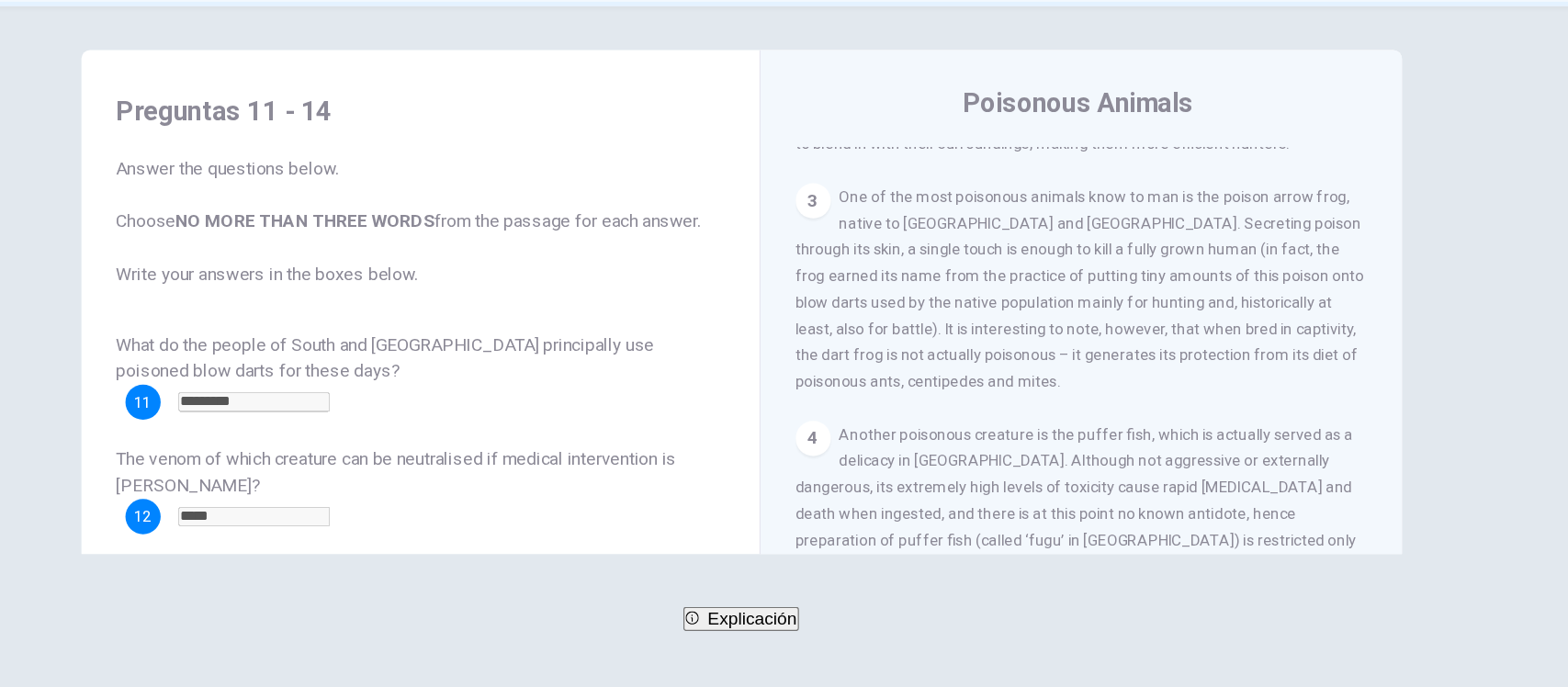
scroll to position [728, 0]
click at [160, 640] on button "SIGUIENTE" at bounding box center [79, 664] width 160 height 48
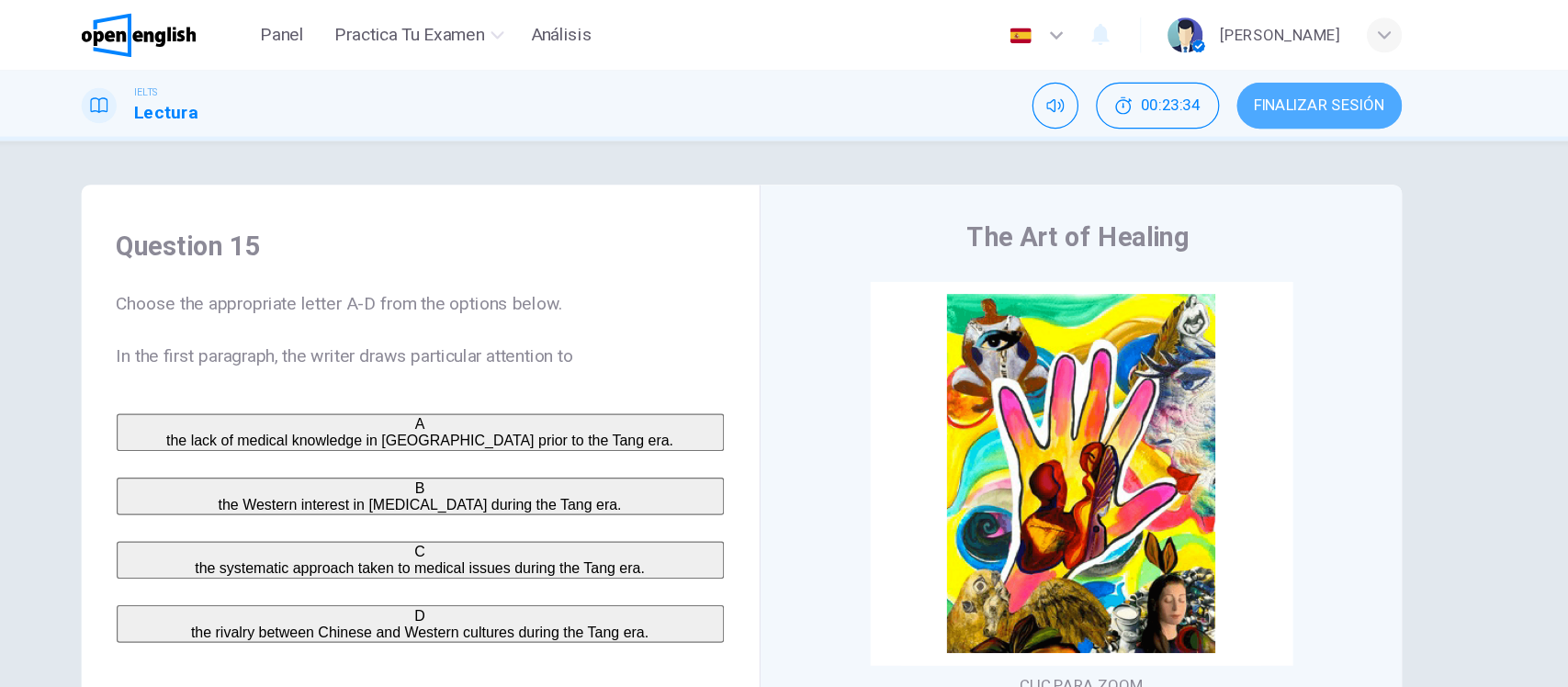
click at [1258, 96] on button "FINALIZAR SESIÓN" at bounding box center [1266, 89] width 138 height 39
